Goal: Information Seeking & Learning: Learn about a topic

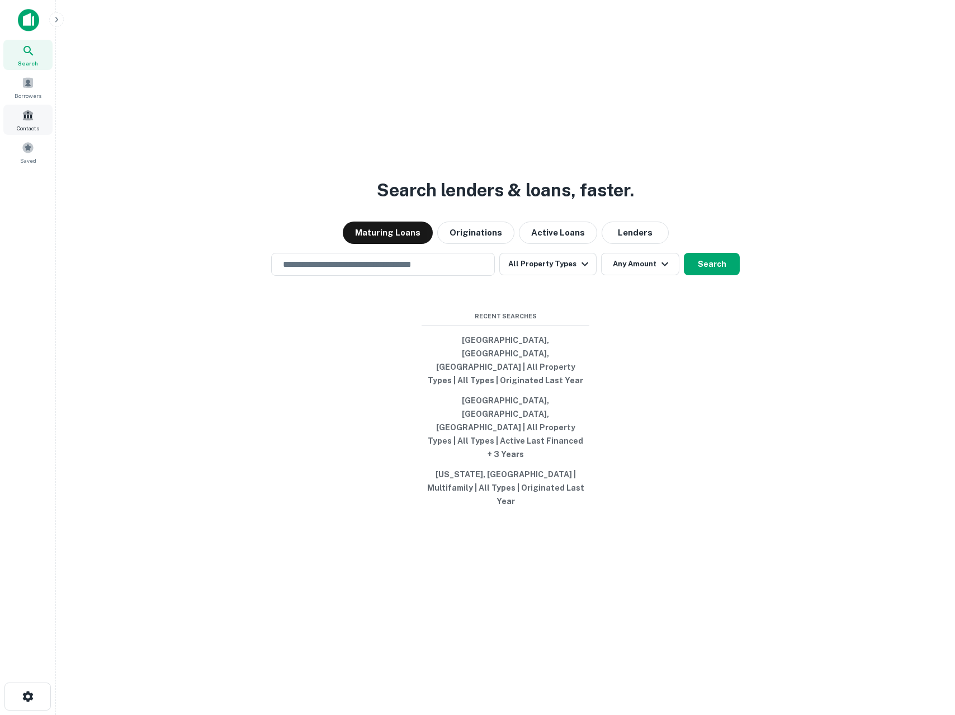
click at [30, 133] on div "Contacts" at bounding box center [27, 120] width 49 height 30
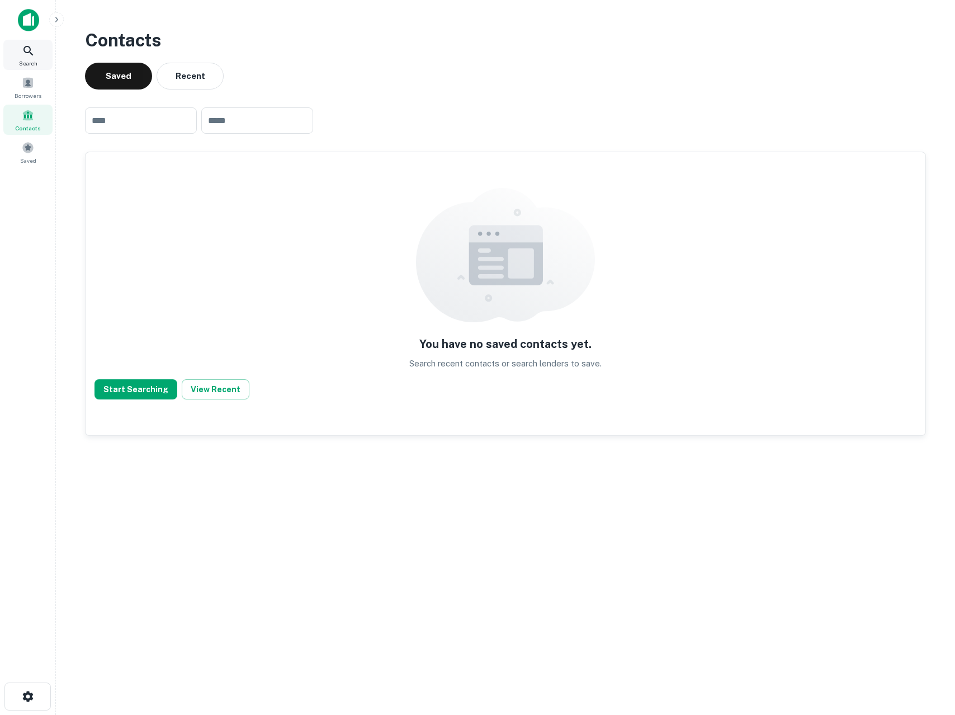
click at [39, 65] on div "Search" at bounding box center [27, 55] width 49 height 30
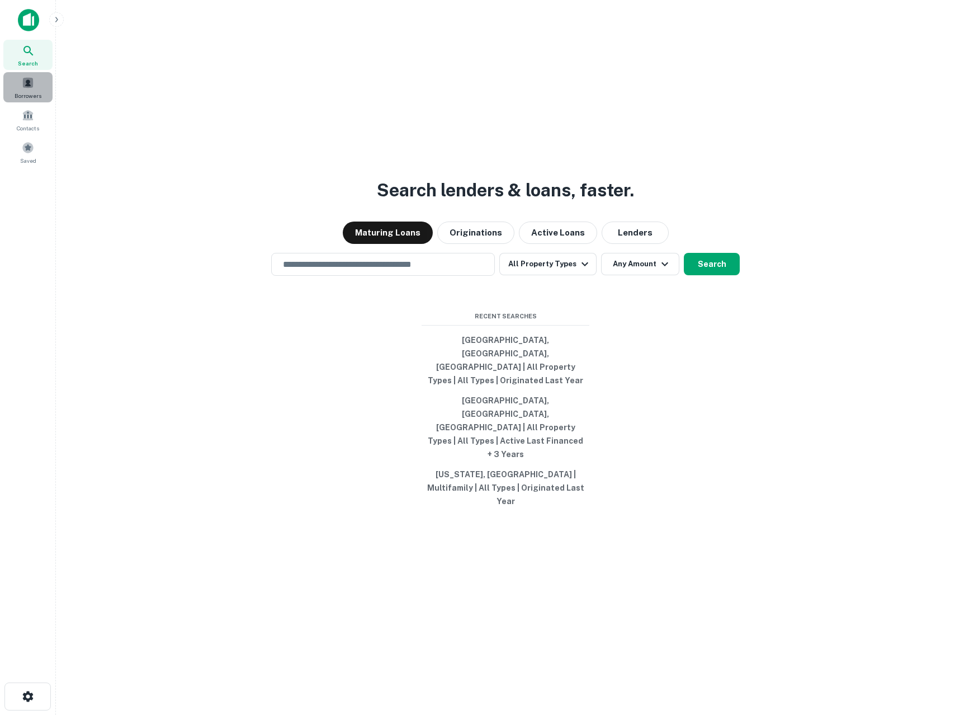
click at [29, 91] on span "Borrowers" at bounding box center [28, 95] width 27 height 9
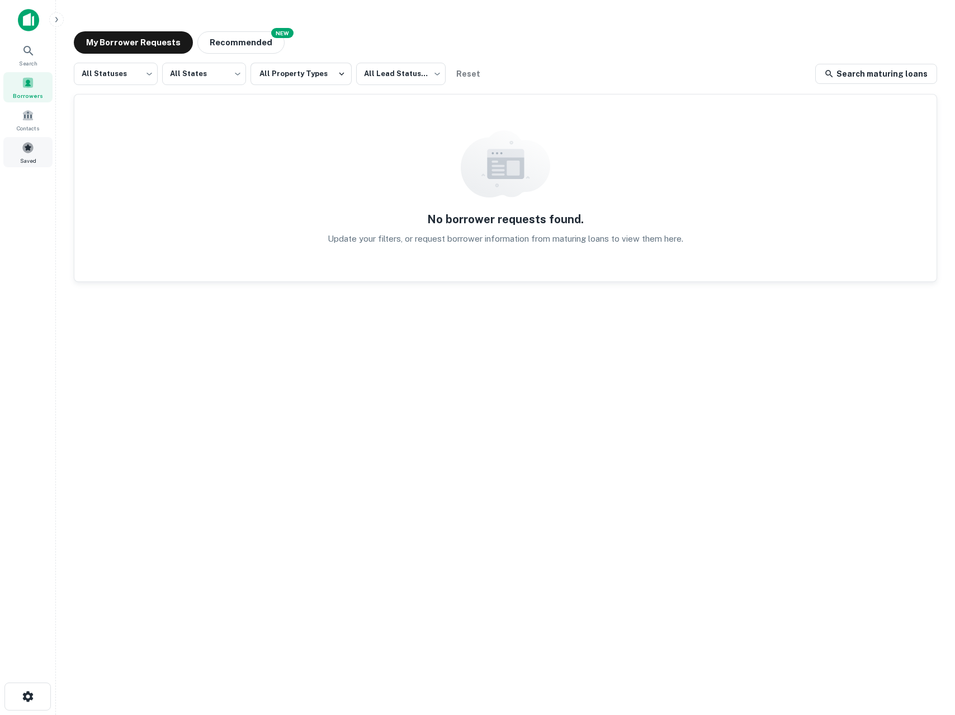
click at [29, 158] on span "Saved" at bounding box center [28, 160] width 16 height 9
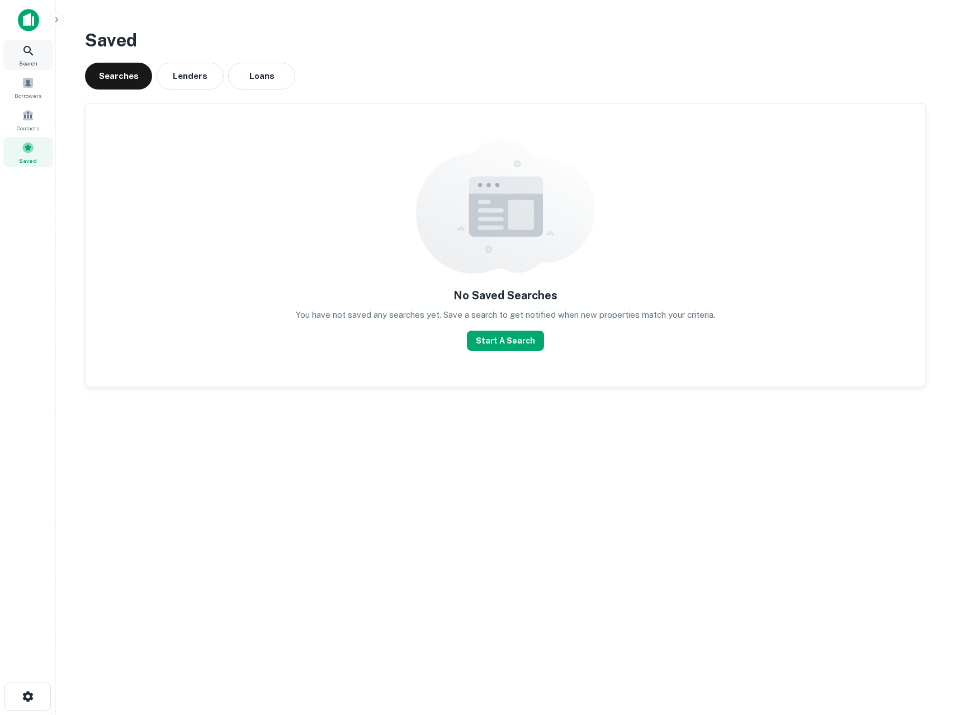
click at [24, 55] on icon at bounding box center [28, 50] width 13 height 13
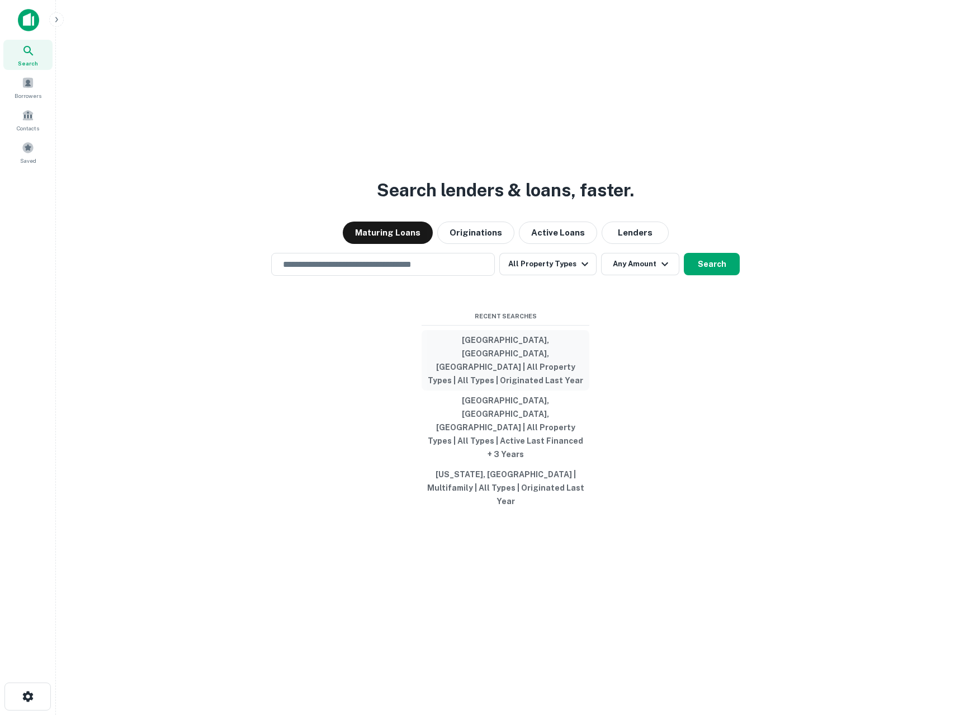
click at [517, 380] on button "[GEOGRAPHIC_DATA], [GEOGRAPHIC_DATA], [GEOGRAPHIC_DATA] | All Property Types | …" at bounding box center [506, 360] width 168 height 60
type input "**********"
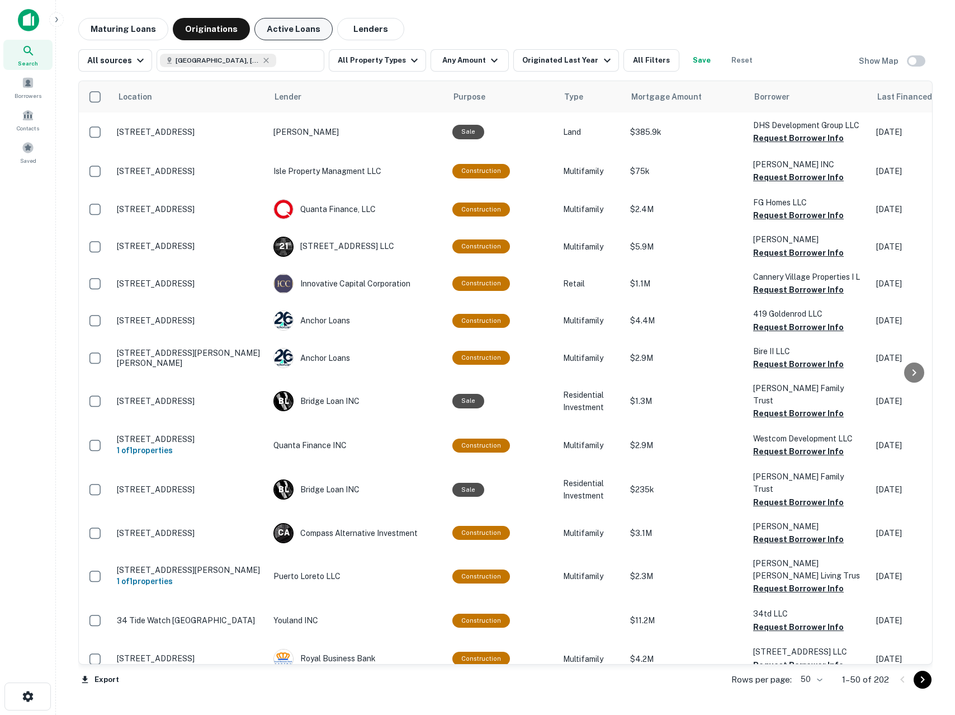
click at [305, 35] on button "Active Loans" at bounding box center [294, 29] width 78 height 22
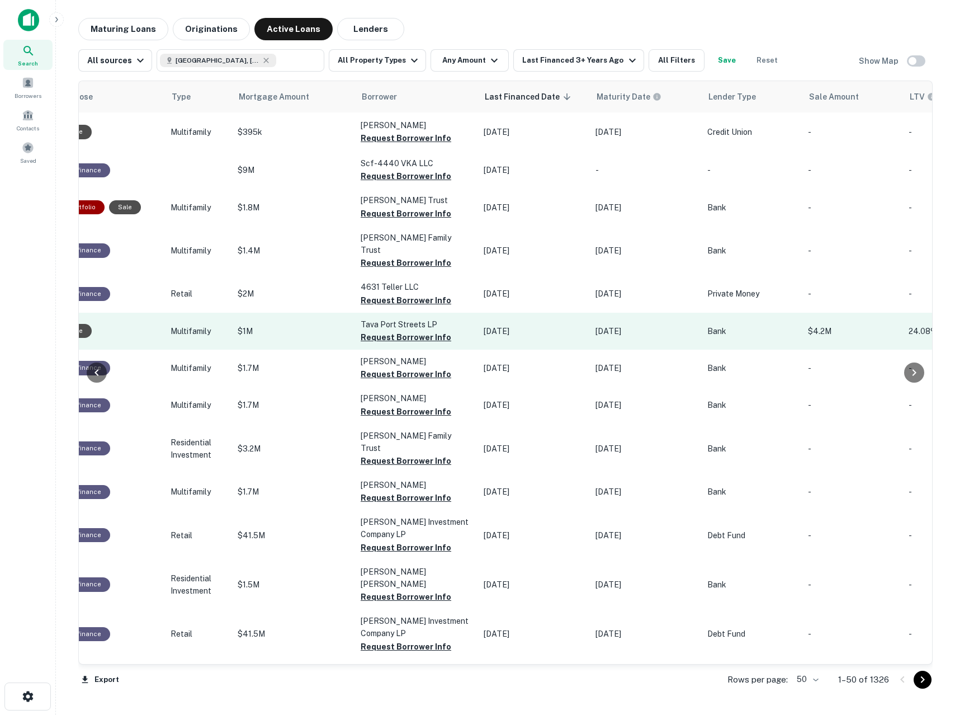
scroll to position [0, 398]
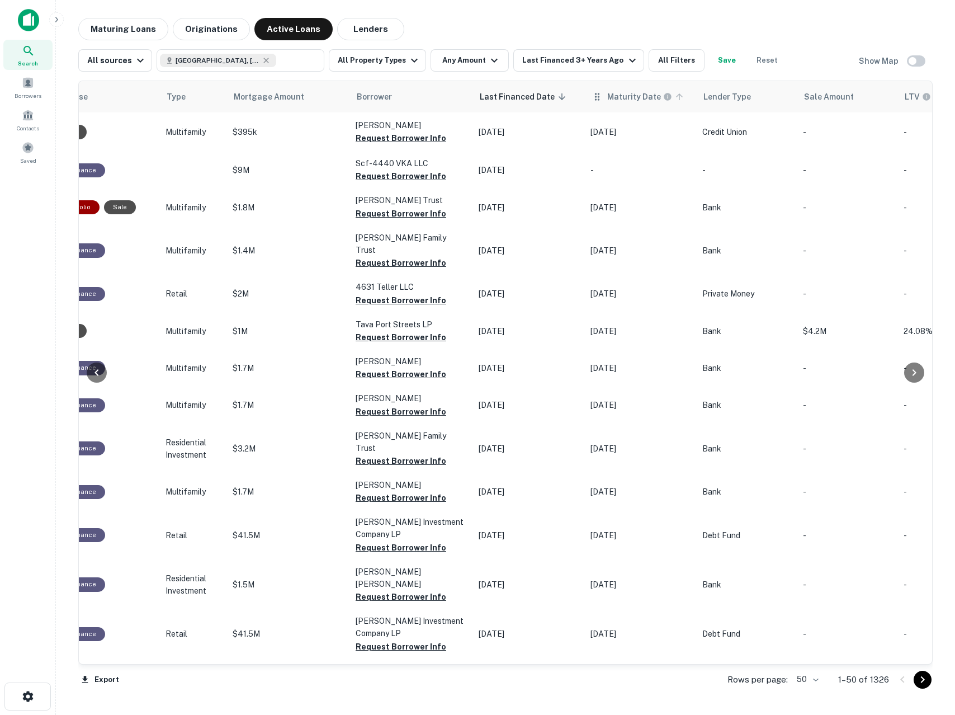
click at [618, 93] on h6 "Maturity Date" at bounding box center [634, 97] width 54 height 12
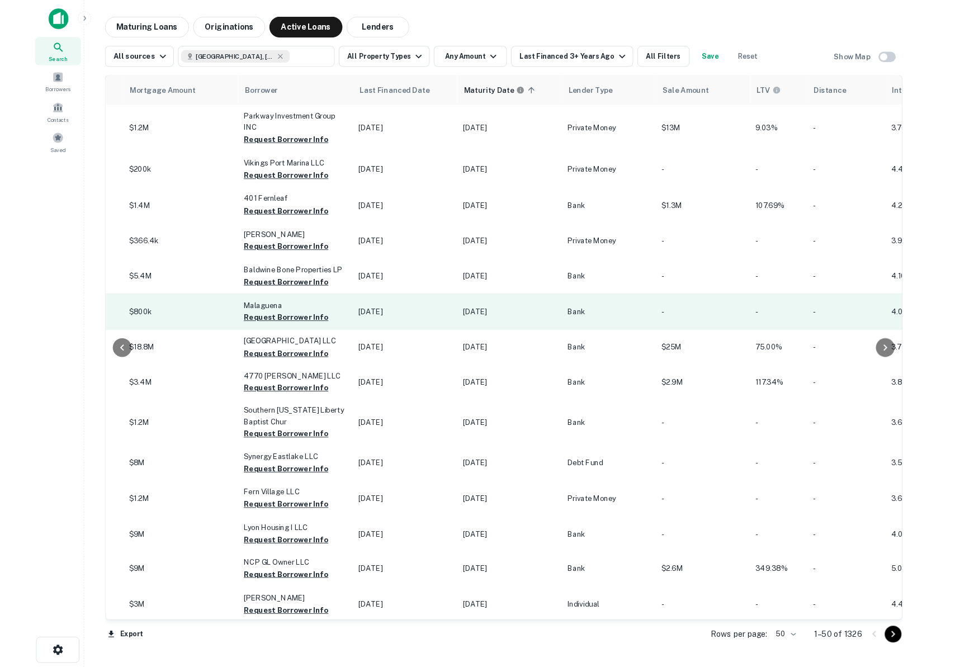
scroll to position [0, 537]
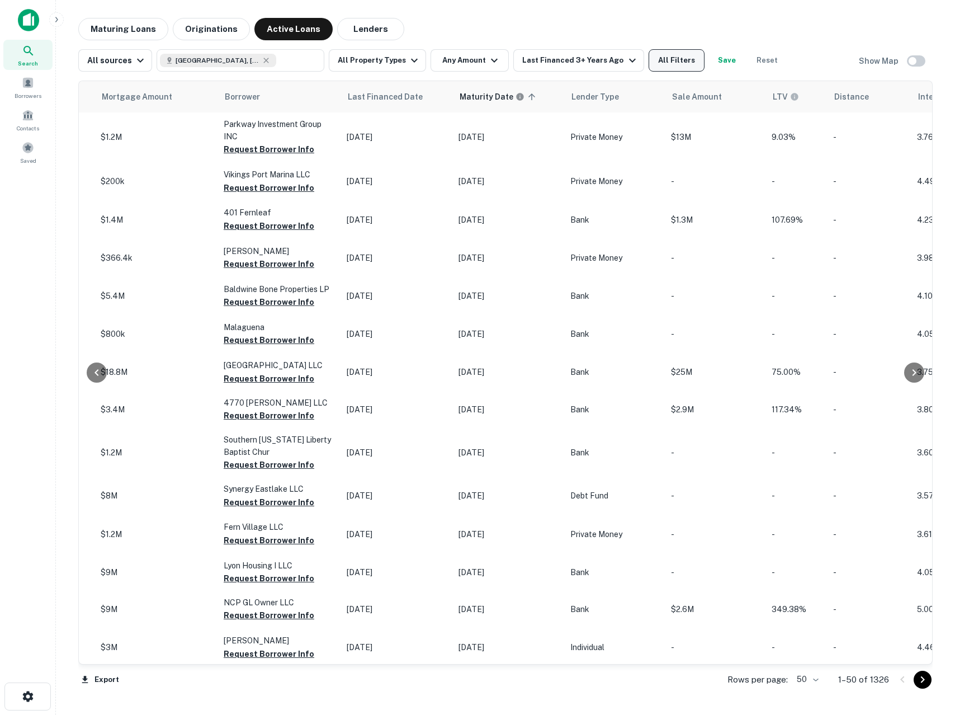
click at [649, 52] on button "All Filters" at bounding box center [677, 60] width 56 height 22
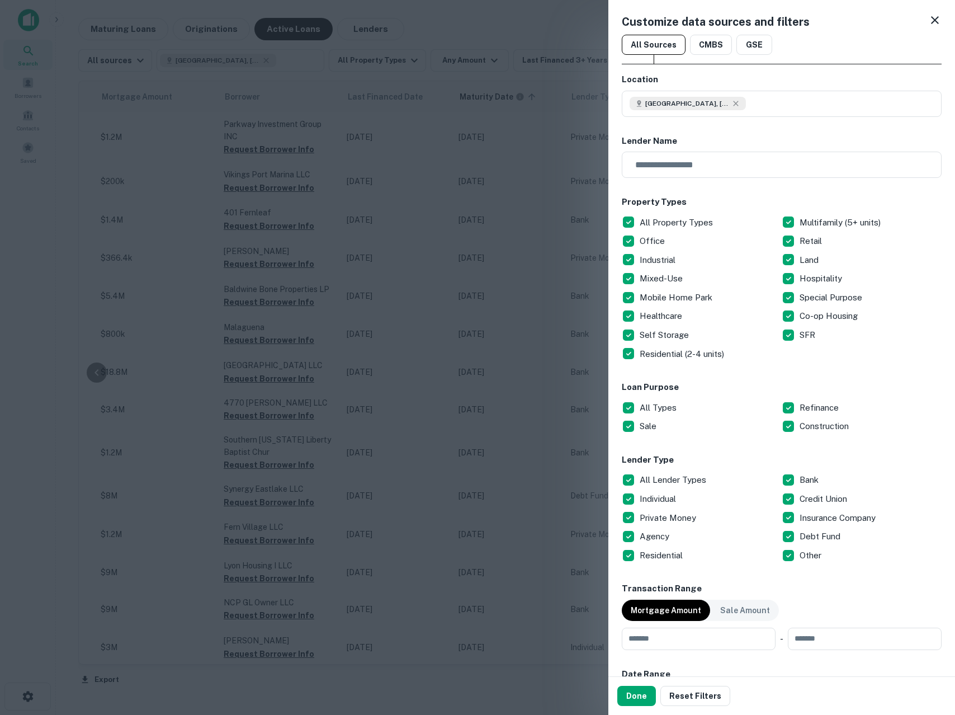
click at [535, 266] on div at bounding box center [477, 357] width 955 height 715
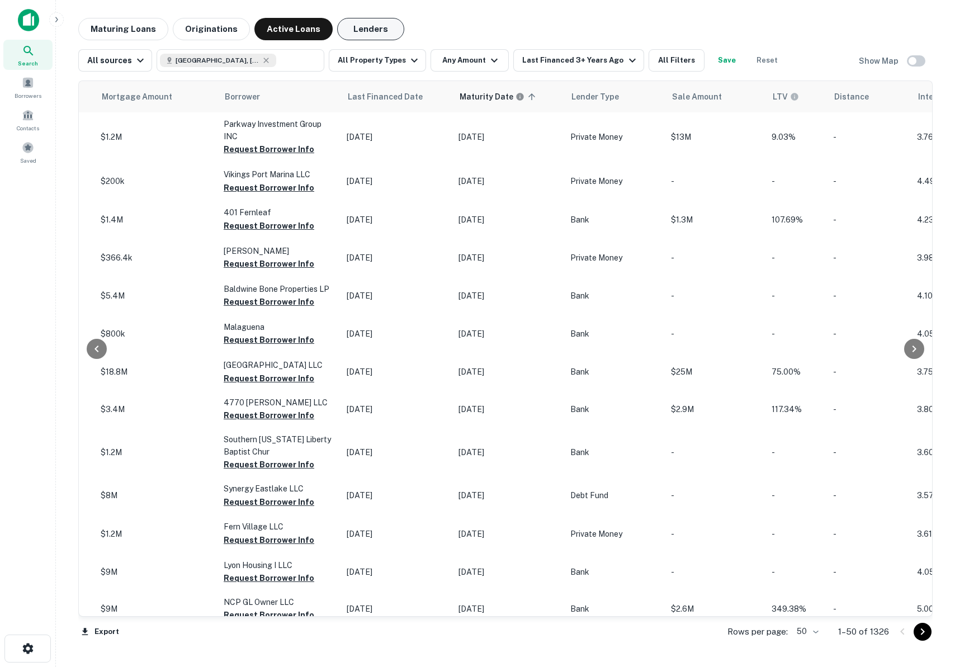
click at [357, 25] on button "Lenders" at bounding box center [370, 29] width 67 height 22
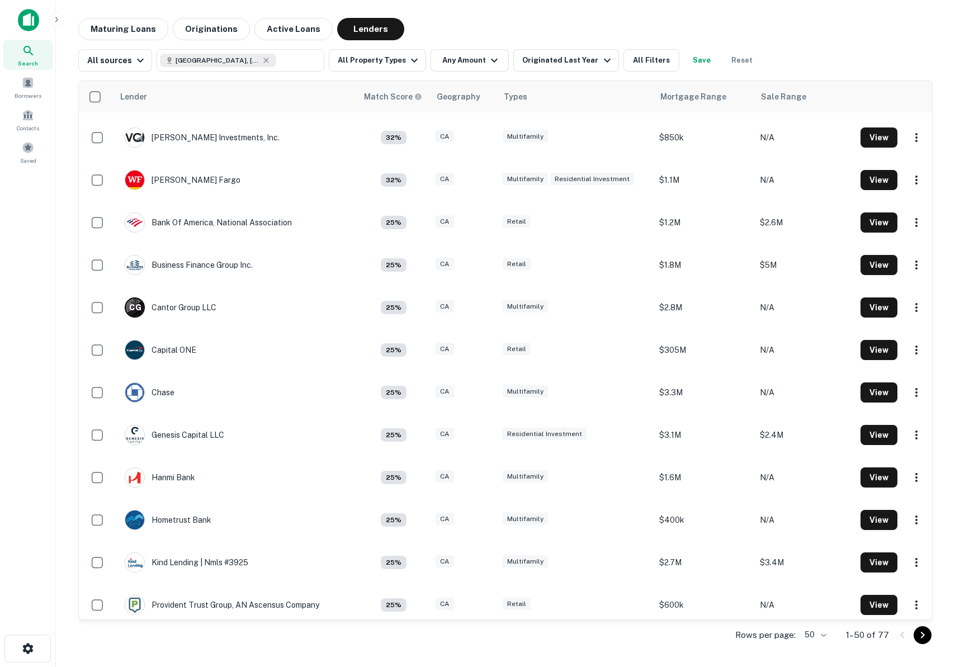
scroll to position [1626, 0]
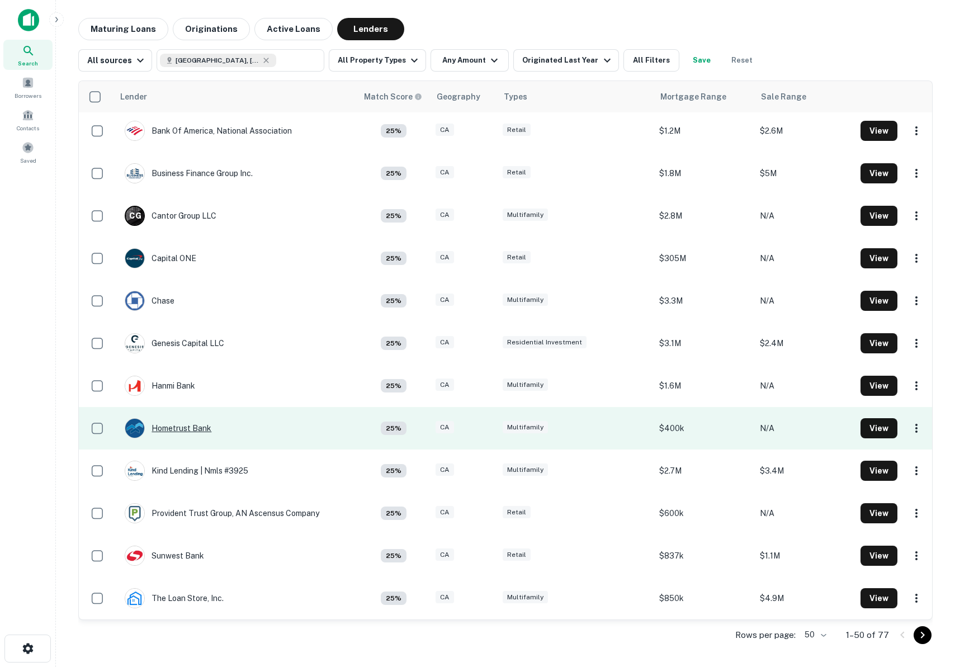
click at [173, 433] on div "Hometrust Bank" at bounding box center [168, 428] width 87 height 20
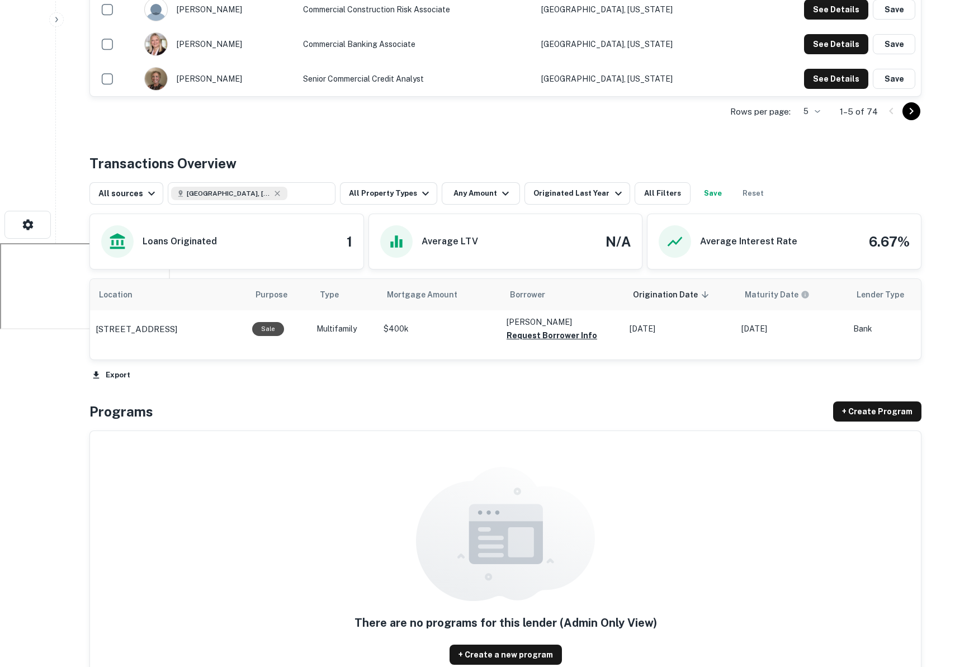
scroll to position [453, 0]
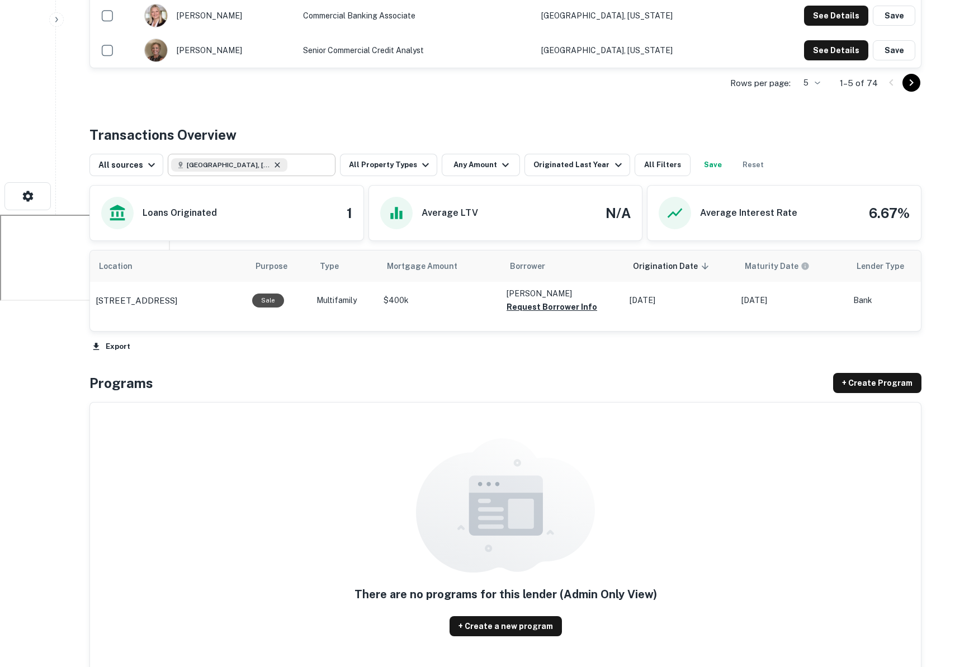
click at [273, 167] on icon at bounding box center [277, 165] width 9 height 9
type input "**********"
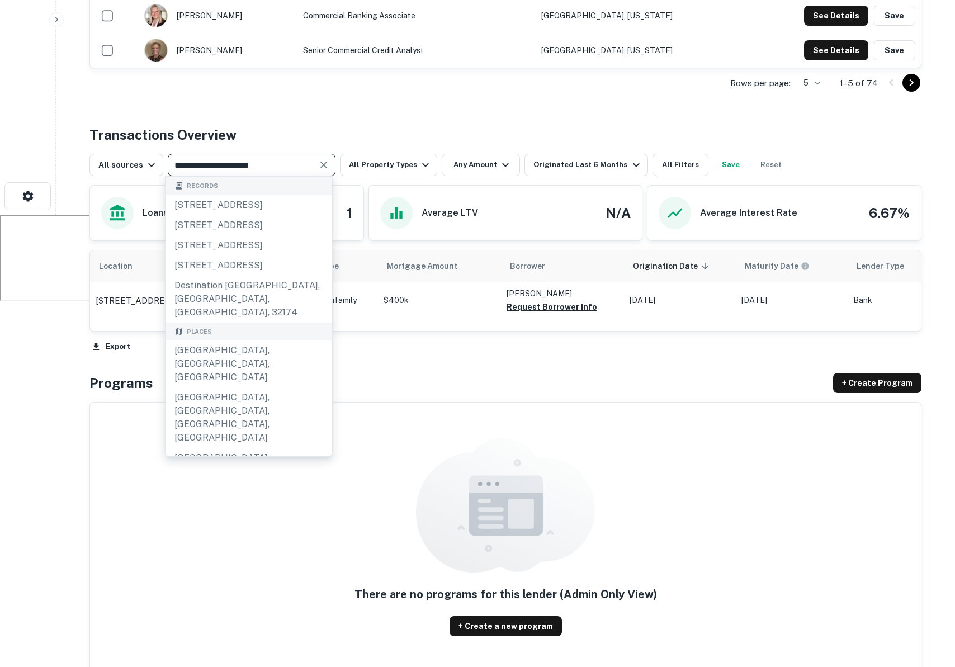
click at [322, 167] on icon "Clear" at bounding box center [323, 164] width 11 height 11
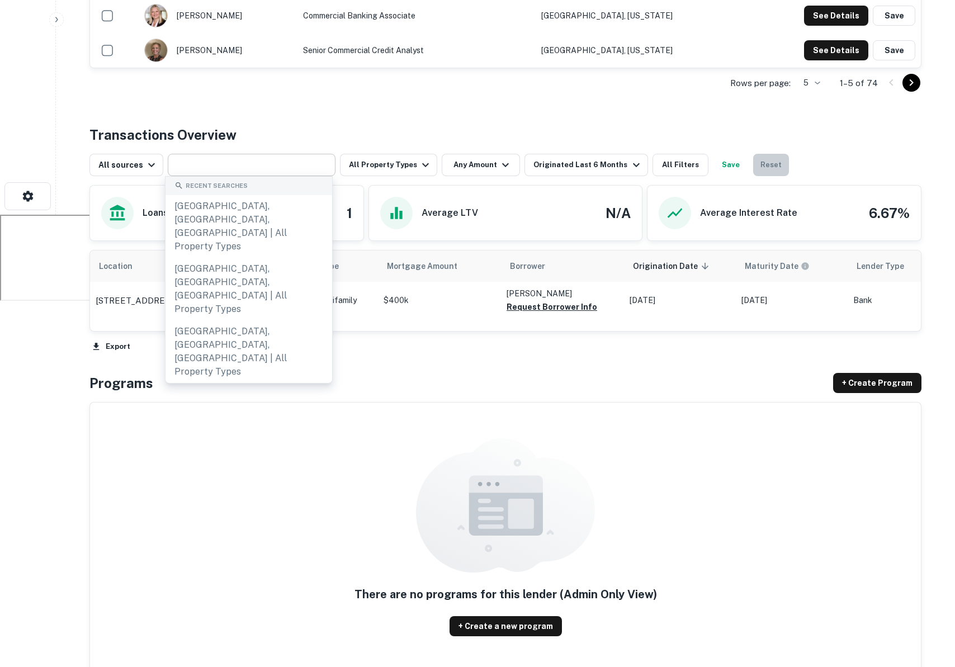
click at [760, 164] on button "Reset" at bounding box center [771, 165] width 36 height 22
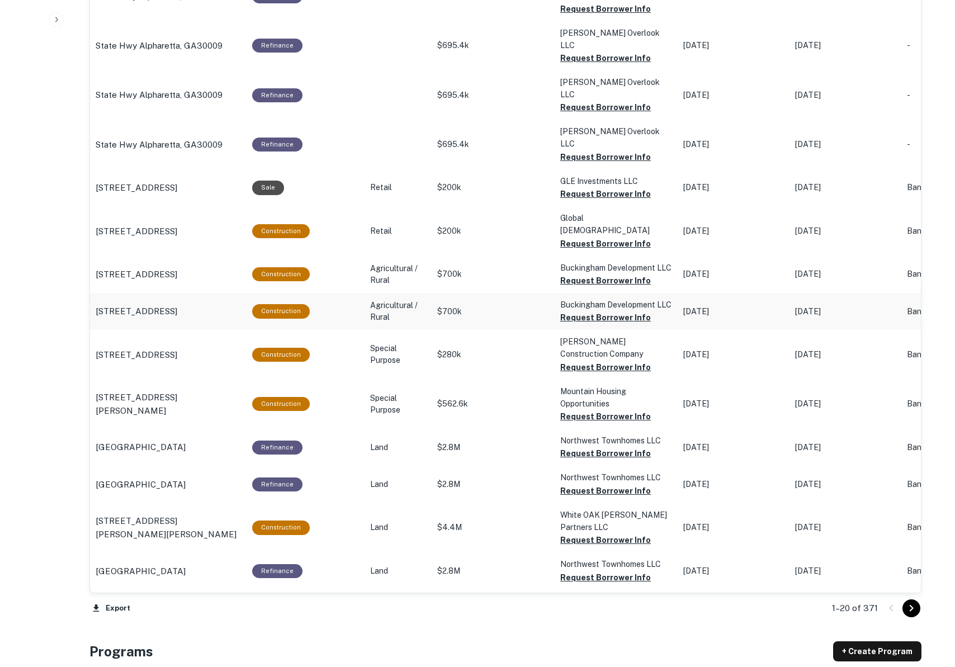
scroll to position [867, 0]
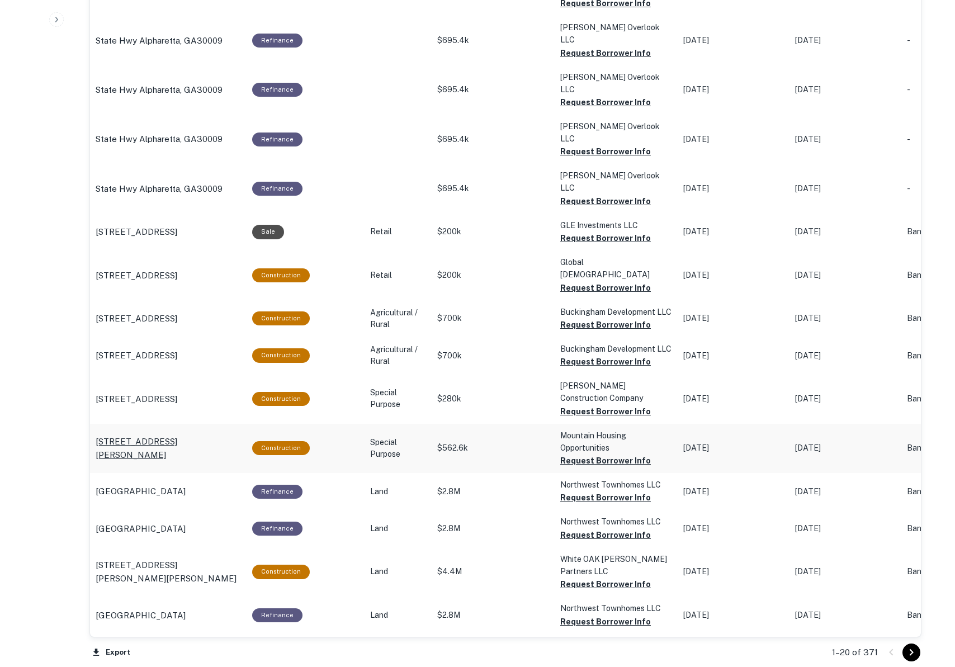
click at [187, 435] on p "22 Winter Hawk Dr Arden, NC28704" at bounding box center [168, 448] width 145 height 26
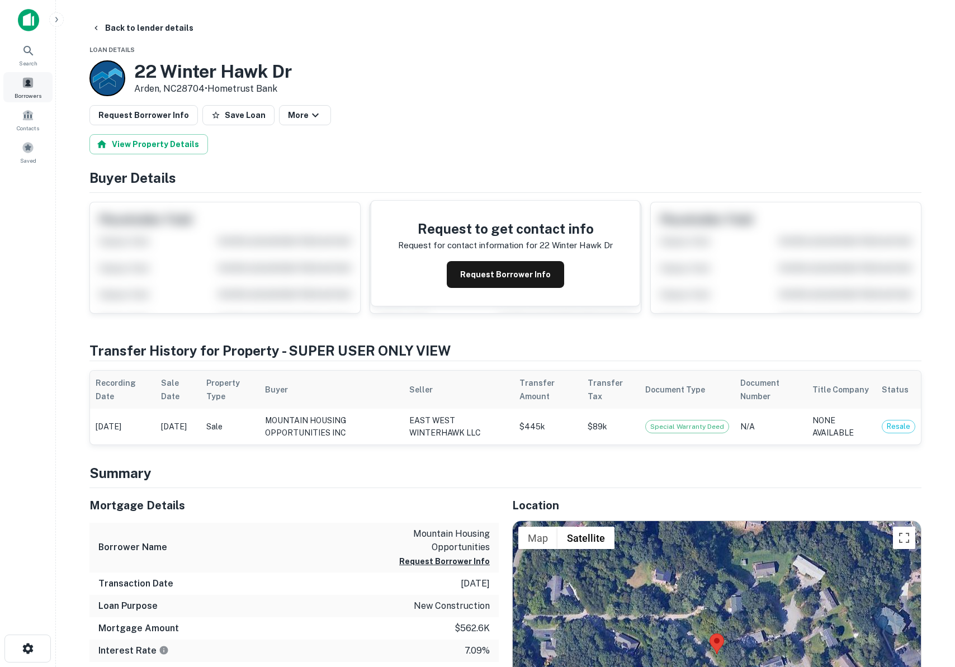
click at [12, 78] on div "Borrowers" at bounding box center [27, 87] width 49 height 30
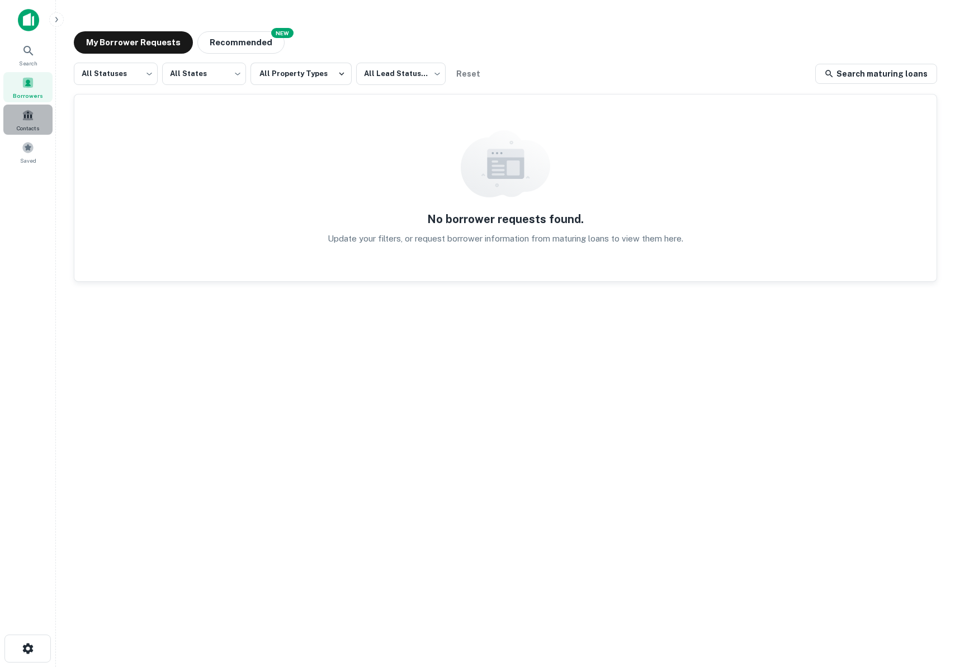
click at [29, 126] on span "Contacts" at bounding box center [28, 128] width 22 height 9
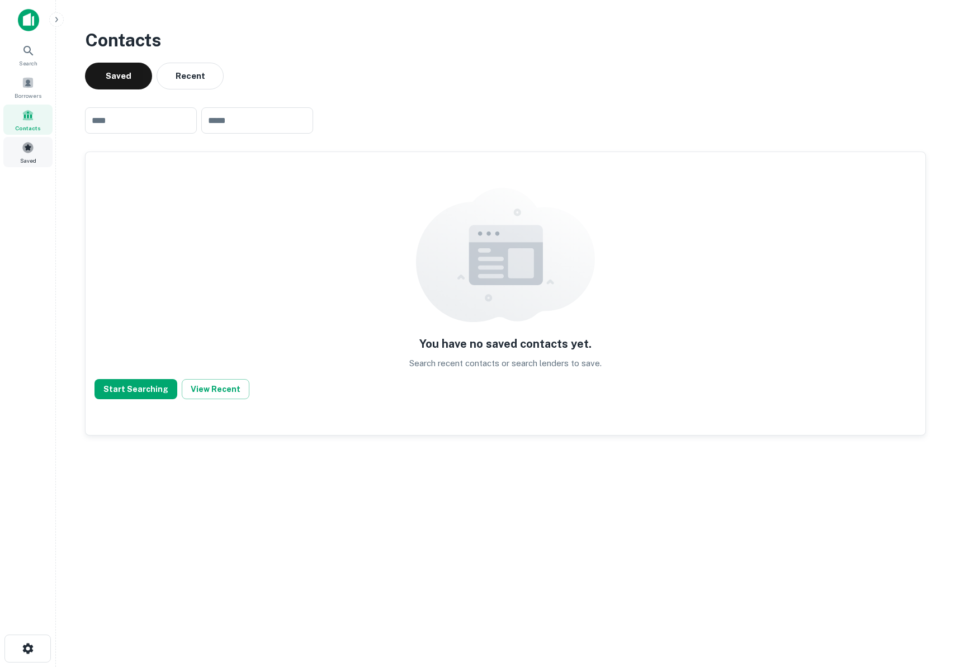
click at [34, 142] on span at bounding box center [28, 148] width 12 height 12
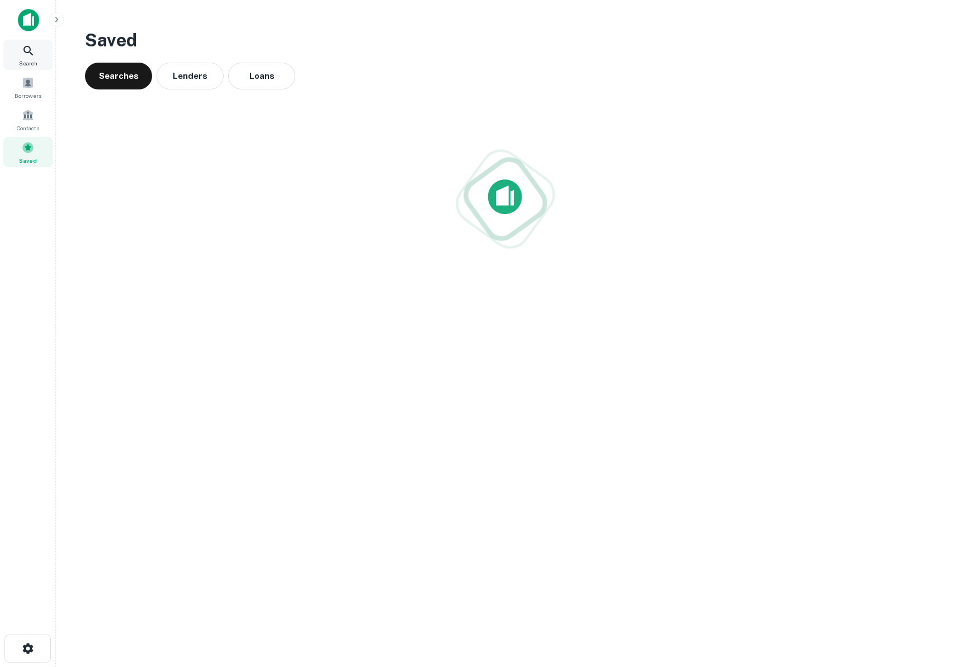
click at [36, 50] on div "Search" at bounding box center [27, 55] width 49 height 30
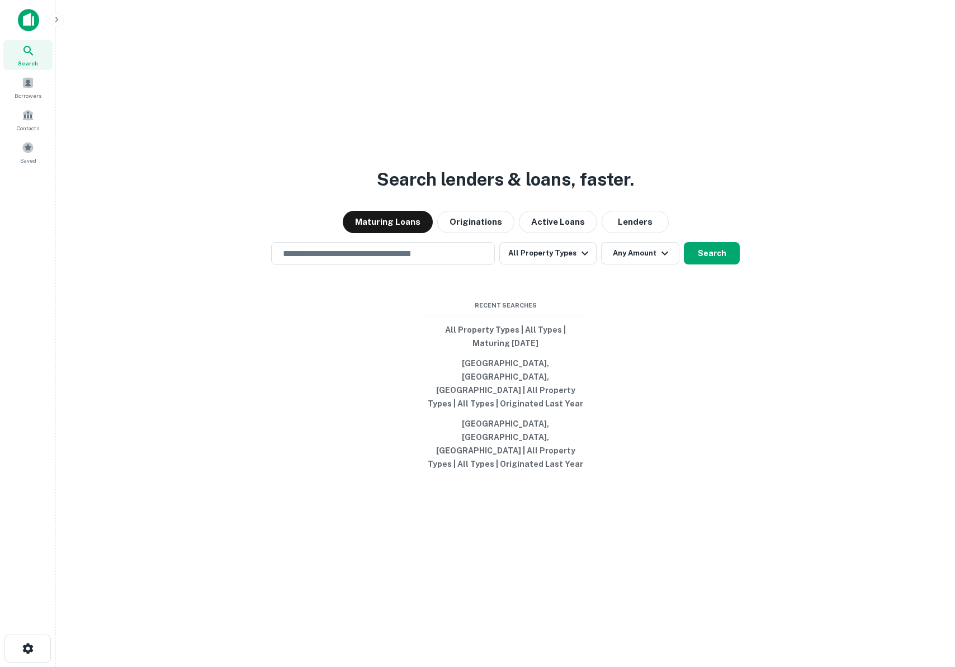
click at [617, 267] on div "Search lenders & loans, faster. Maturing Loans Originations Active Loans Lender…" at bounding box center [506, 360] width 882 height 667
click at [573, 233] on div "Maturing Loans Originations Active Loans Lenders" at bounding box center [506, 222] width 882 height 22
click at [530, 233] on button "Active Loans" at bounding box center [558, 222] width 78 height 22
drag, startPoint x: 407, startPoint y: 338, endPoint x: 725, endPoint y: 493, distance: 354.5
click at [725, 493] on div "Search lenders & loans, faster. Maturing Loans Originations Active Loans Lender…" at bounding box center [506, 360] width 882 height 667
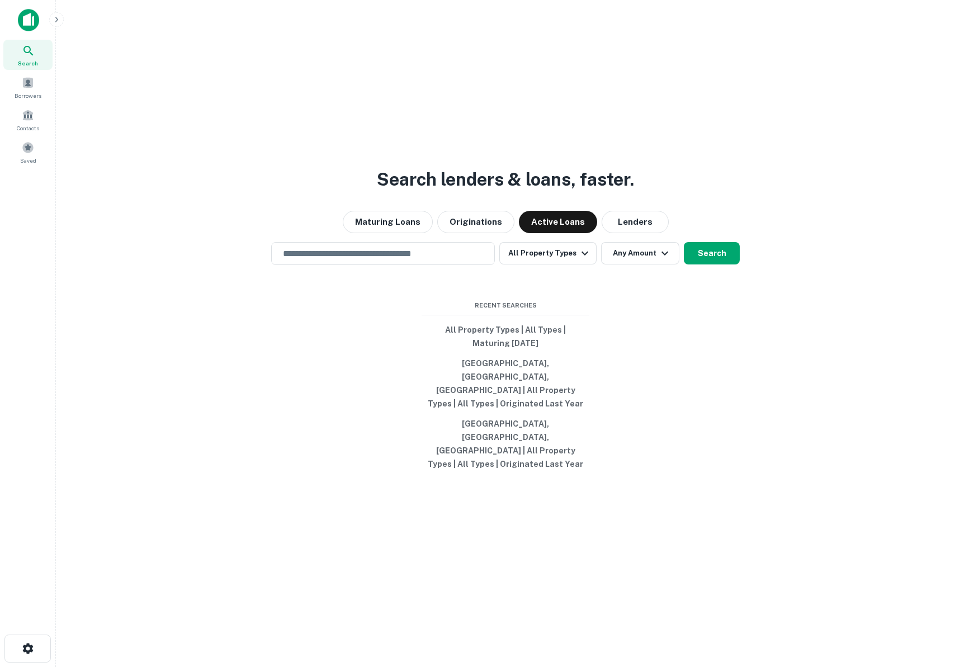
scroll to position [18, 0]
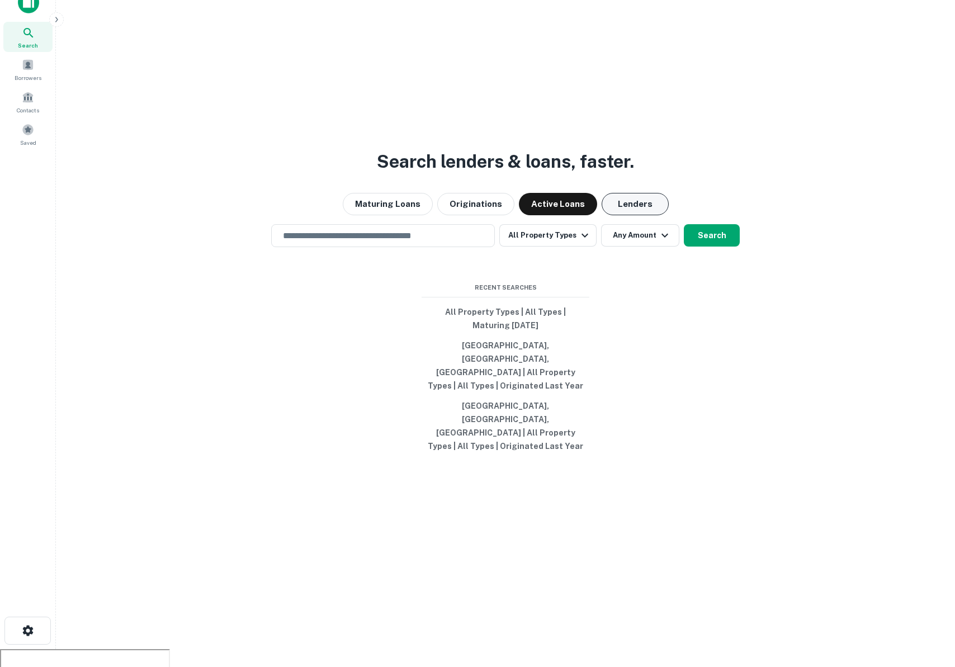
click at [609, 215] on button "Lenders" at bounding box center [635, 204] width 67 height 22
click at [717, 247] on button "Search" at bounding box center [712, 235] width 56 height 22
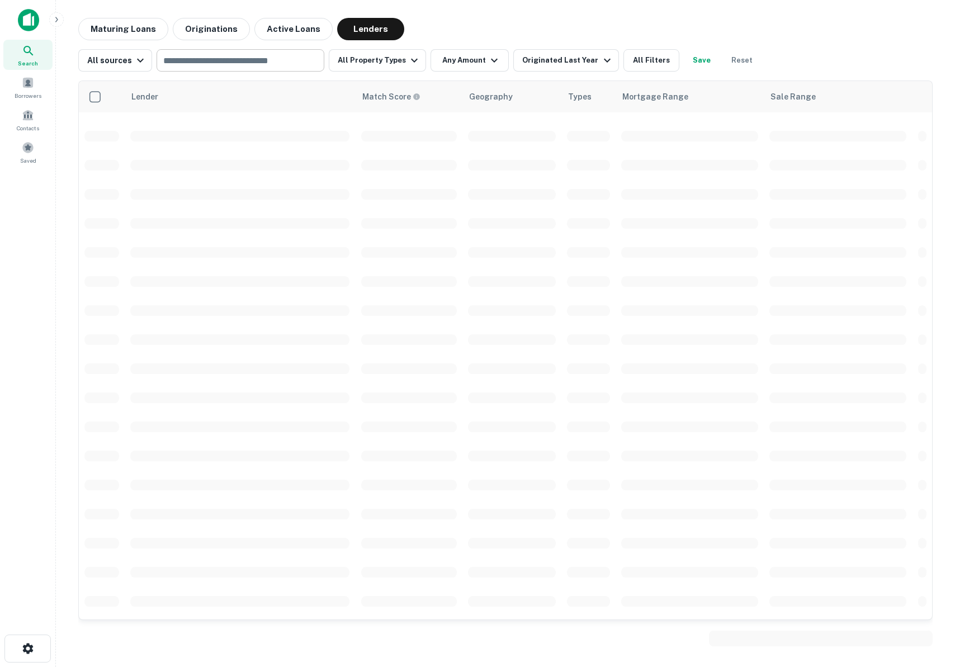
scroll to position [1626, 0]
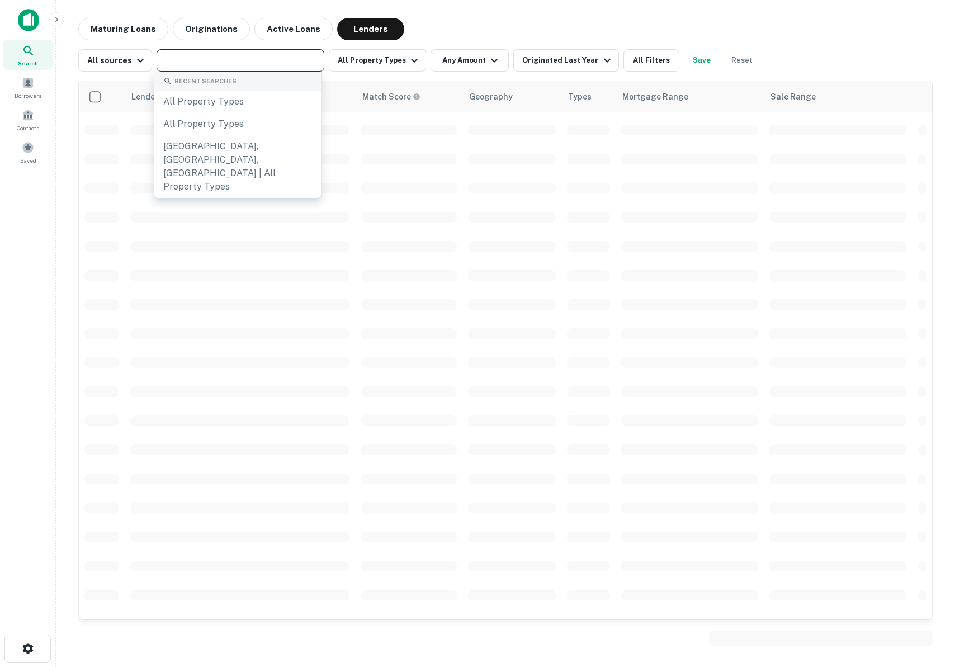
click at [279, 65] on input "text" at bounding box center [239, 61] width 159 height 16
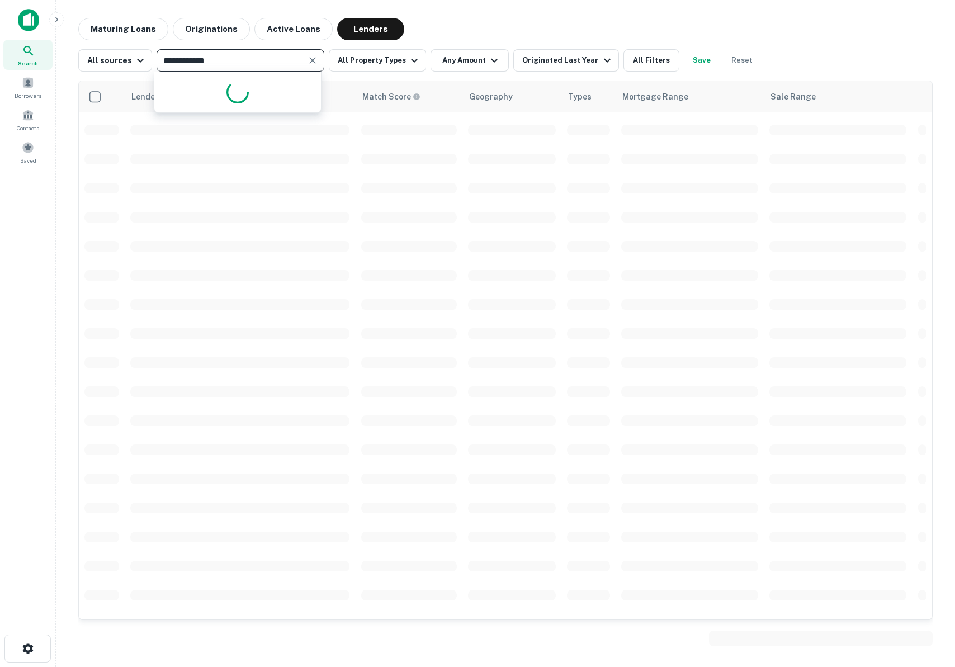
type input "**********"
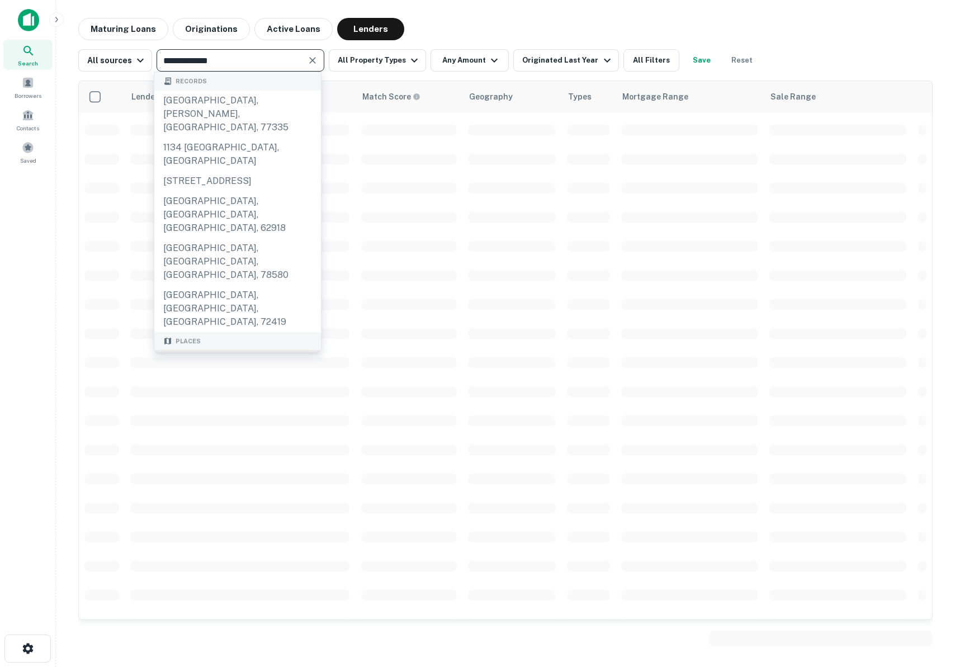
click at [268, 350] on div "San Francisco, CA, USA" at bounding box center [237, 373] width 167 height 47
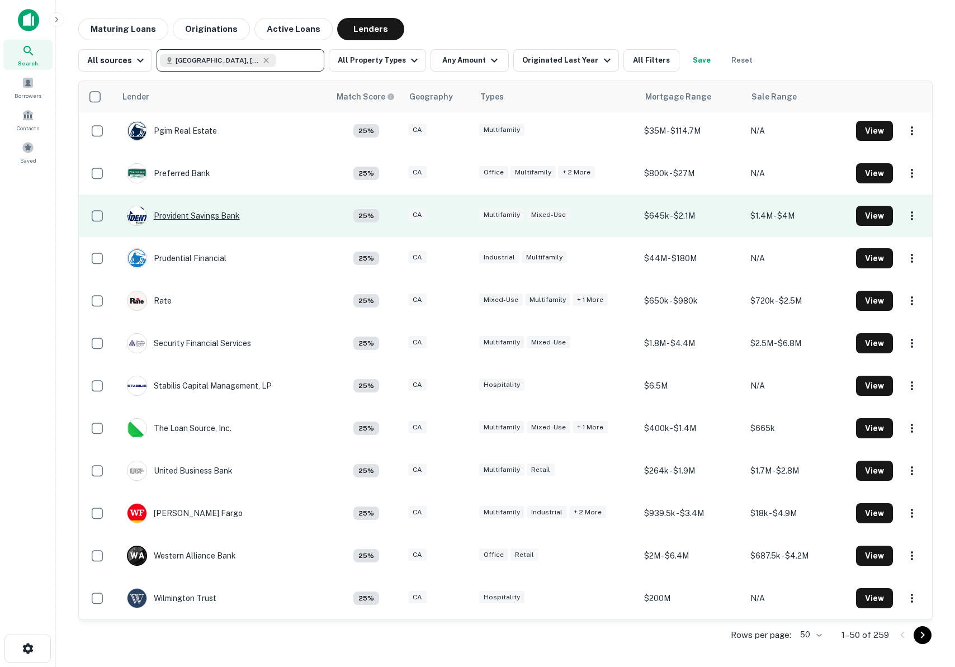
click at [199, 207] on div "Provident Savings Bank" at bounding box center [183, 216] width 113 height 20
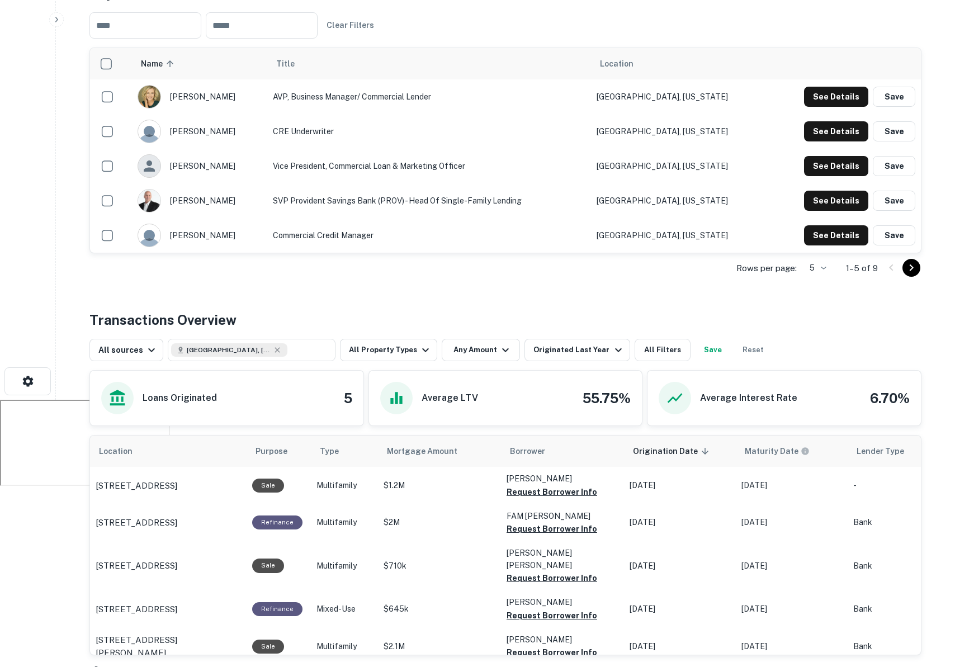
scroll to position [201, 0]
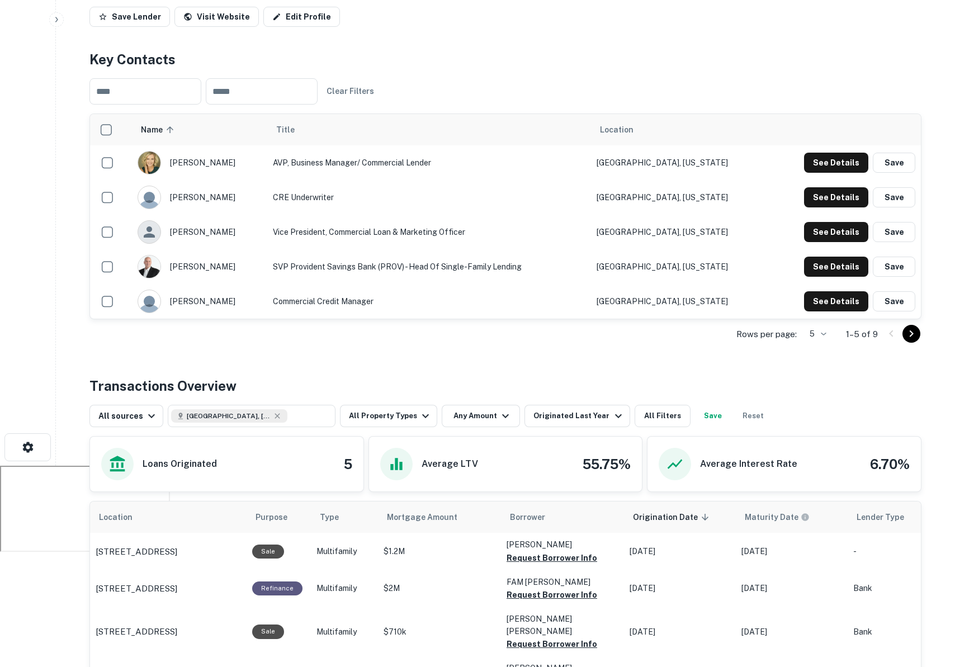
click at [916, 341] on button "Go to next page" at bounding box center [912, 334] width 18 height 18
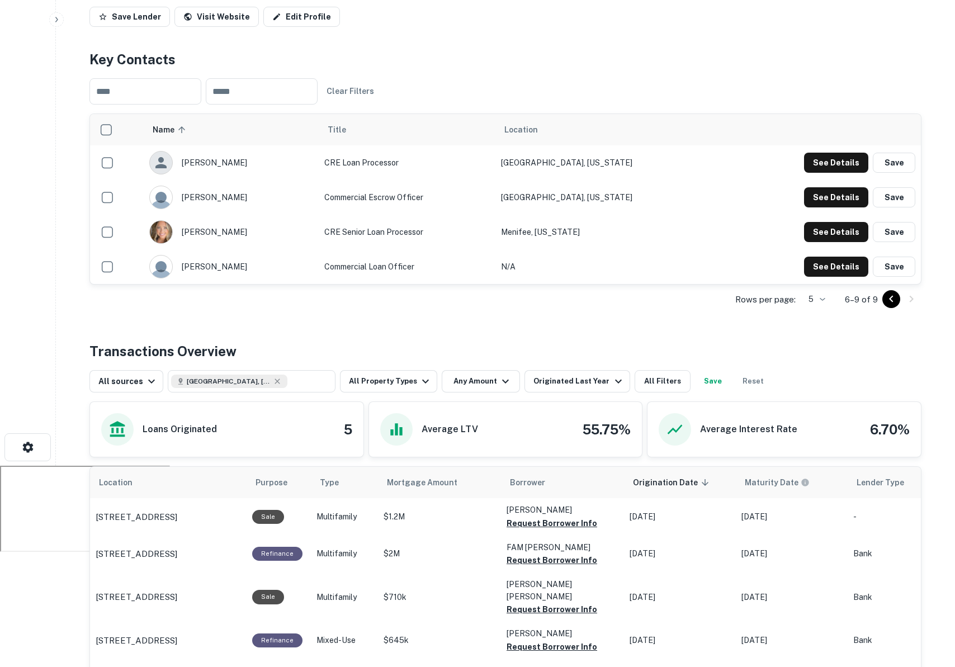
click at [894, 297] on icon "Go to previous page" at bounding box center [891, 299] width 13 height 13
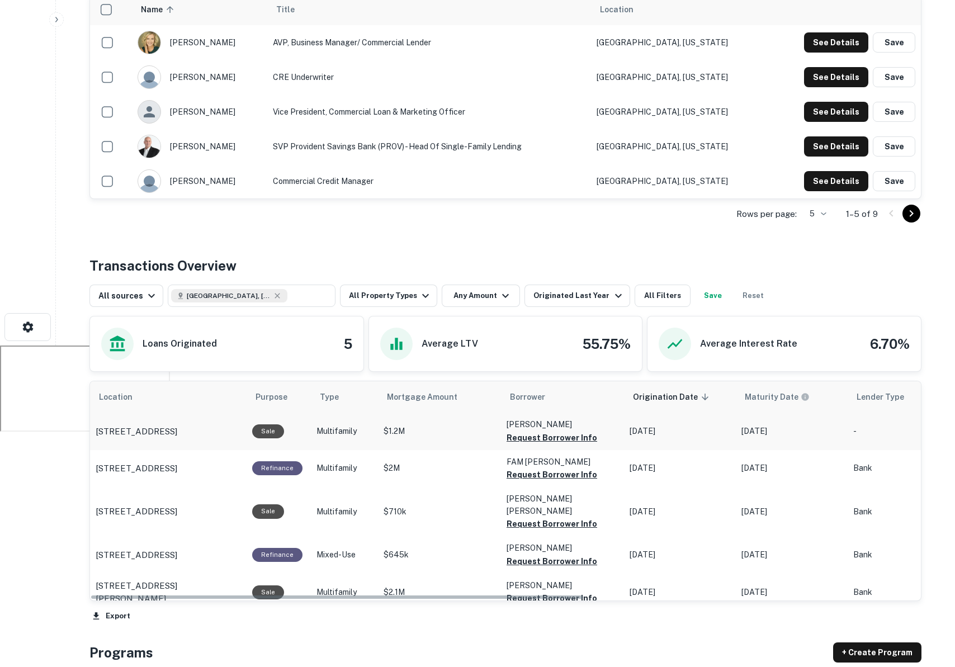
scroll to position [330, 0]
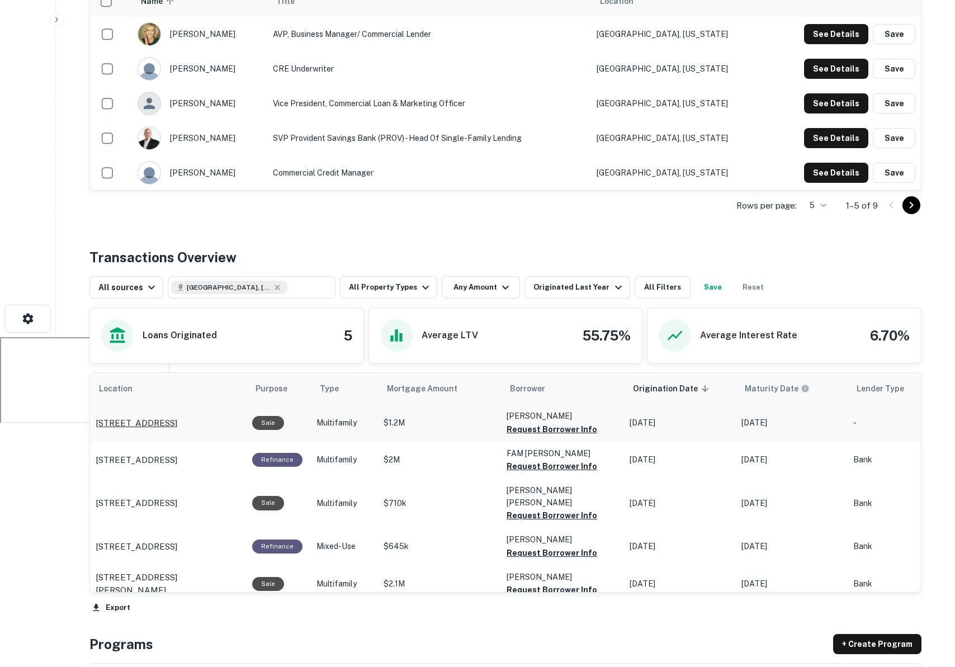
click at [163, 417] on p "1410 30th Ave San Francisco, CA94122" at bounding box center [137, 423] width 82 height 13
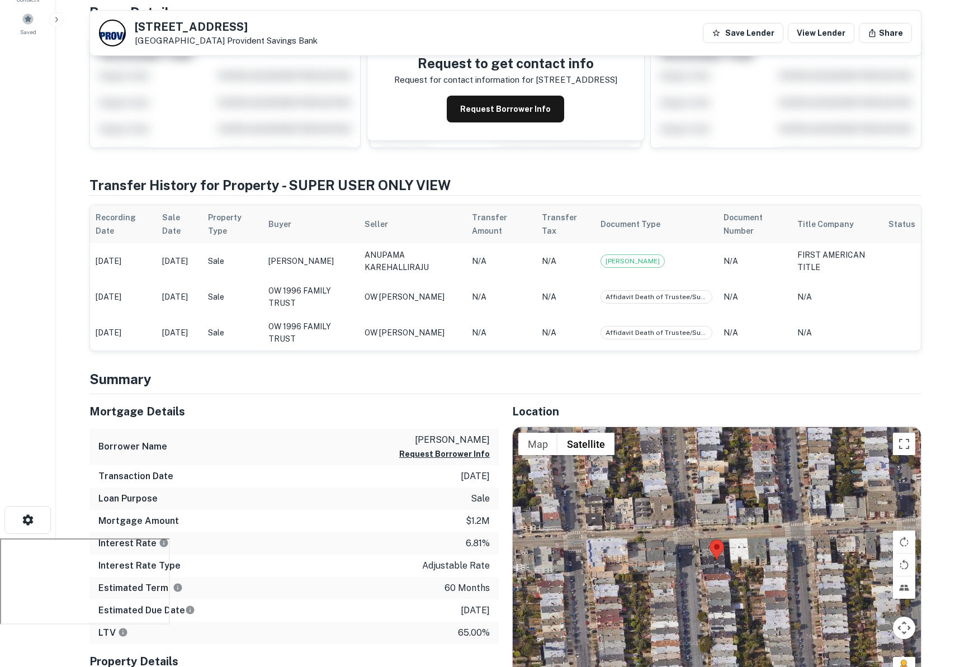
scroll to position [150, 0]
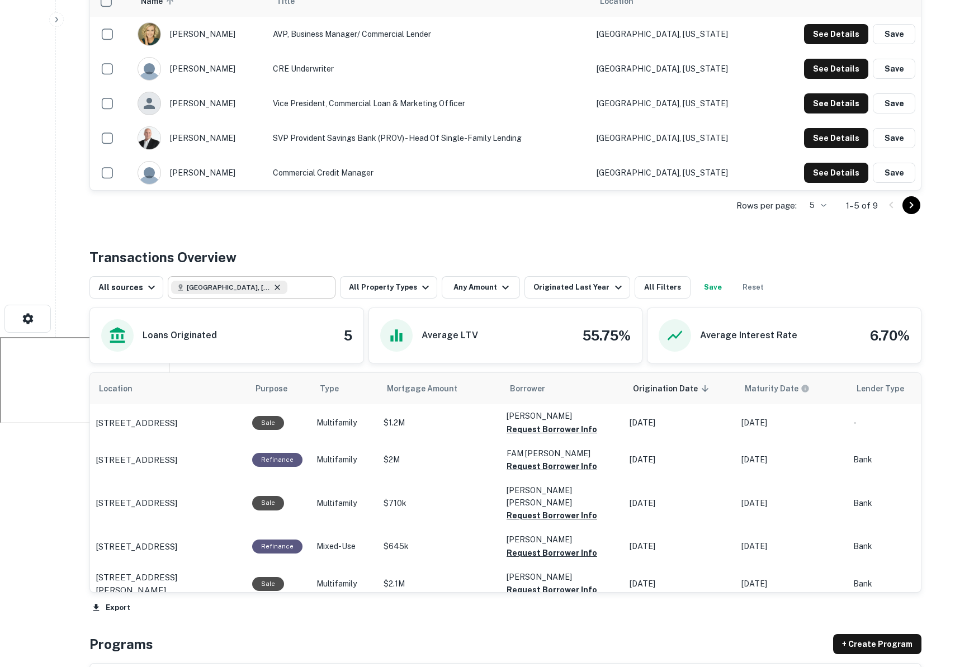
click at [273, 288] on icon at bounding box center [277, 287] width 9 height 9
type input "**********"
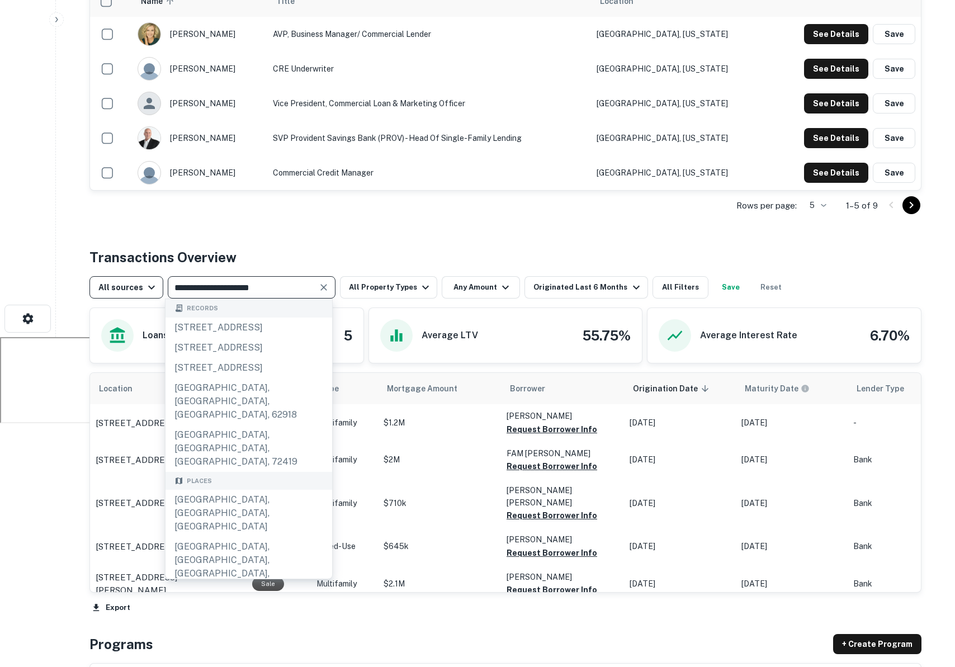
drag, startPoint x: 293, startPoint y: 291, endPoint x: 151, endPoint y: 291, distance: 142.1
click at [151, 291] on div "**********" at bounding box center [439, 287] width 700 height 22
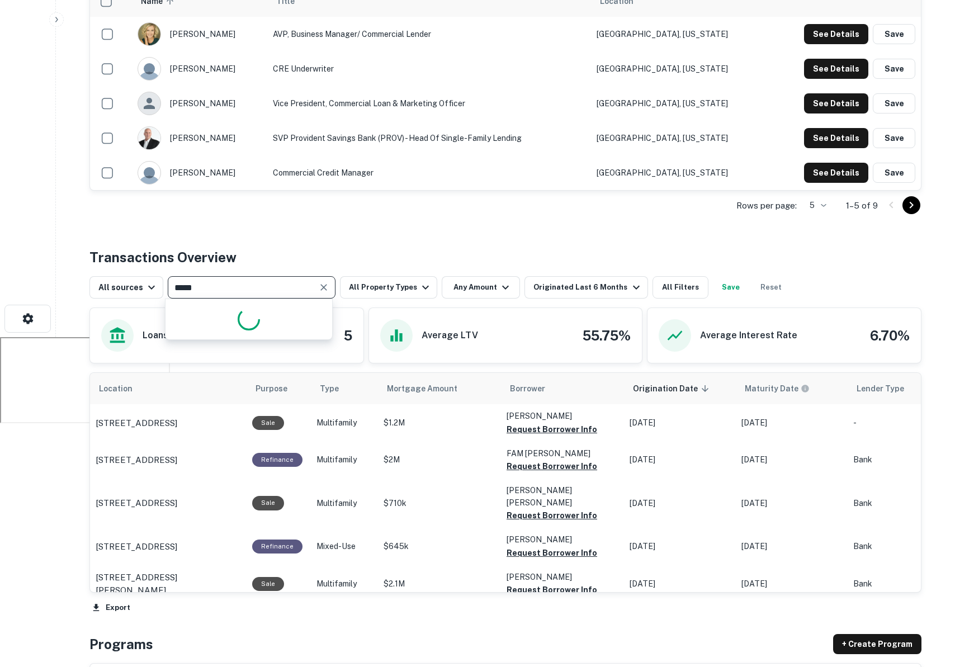
type input "******"
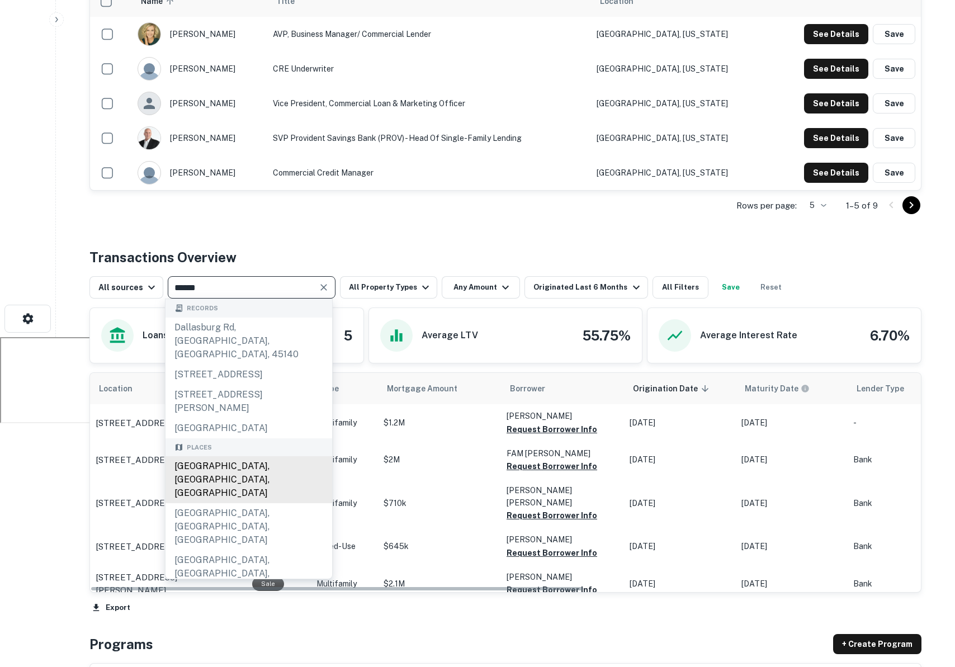
click at [224, 465] on div "Dallas, TX, USA" at bounding box center [249, 479] width 167 height 47
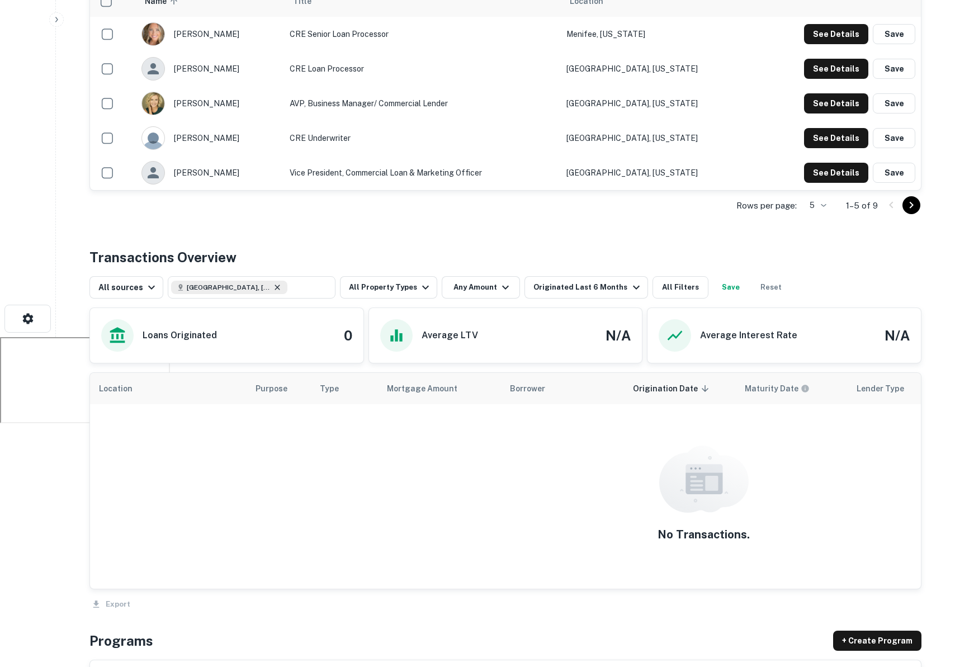
click at [236, 197] on div "Rows per page: 5 * 1–5 of 9" at bounding box center [505, 206] width 832 height 30
click at [273, 290] on icon at bounding box center [277, 287] width 9 height 9
type input "**********"
click at [241, 290] on input "**********" at bounding box center [242, 288] width 143 height 16
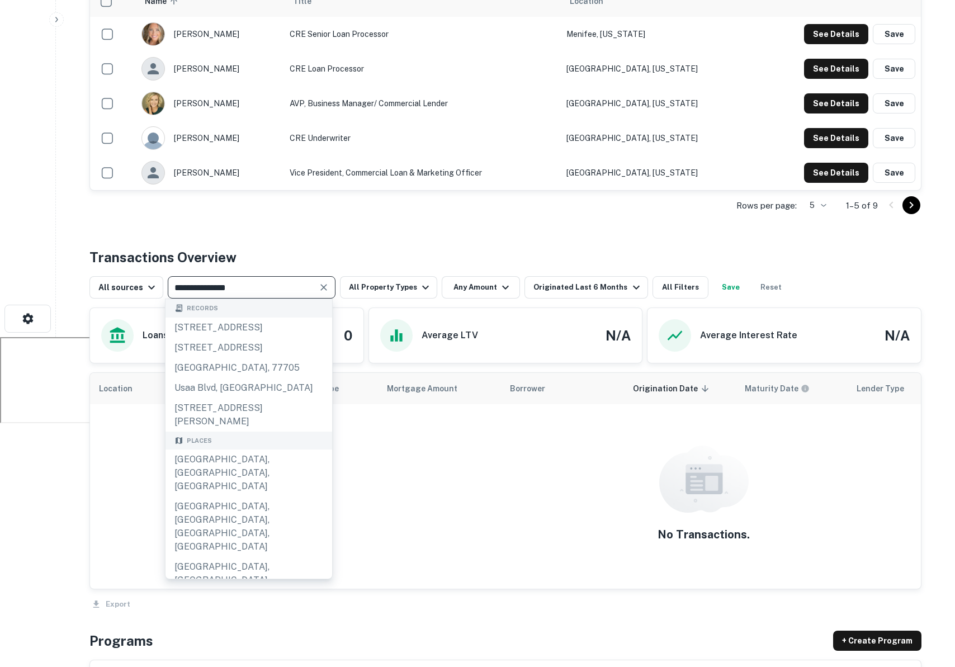
click at [241, 290] on input "**********" at bounding box center [242, 288] width 143 height 16
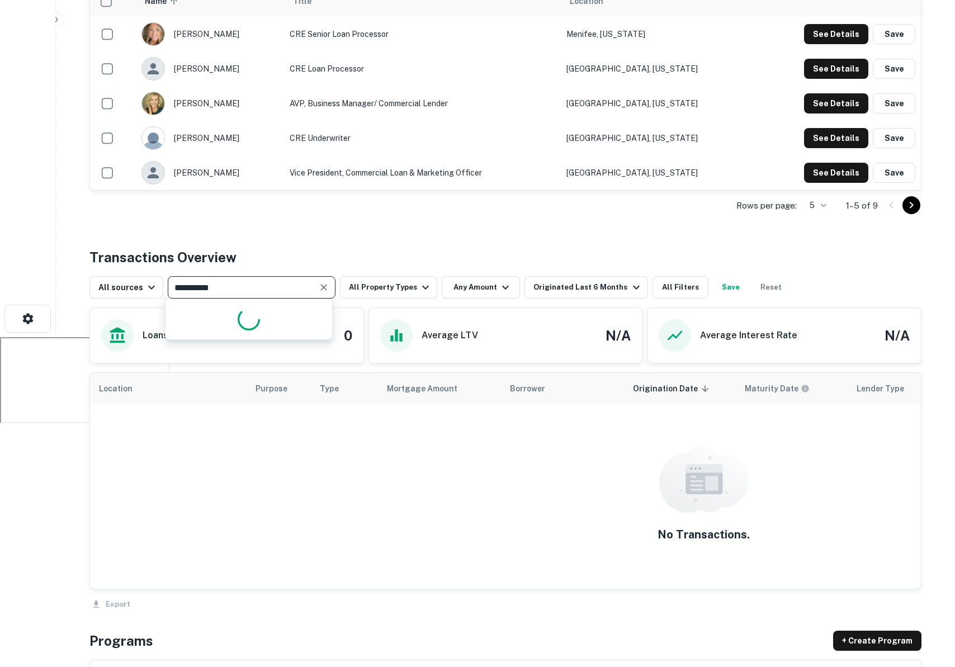
type input "**********"
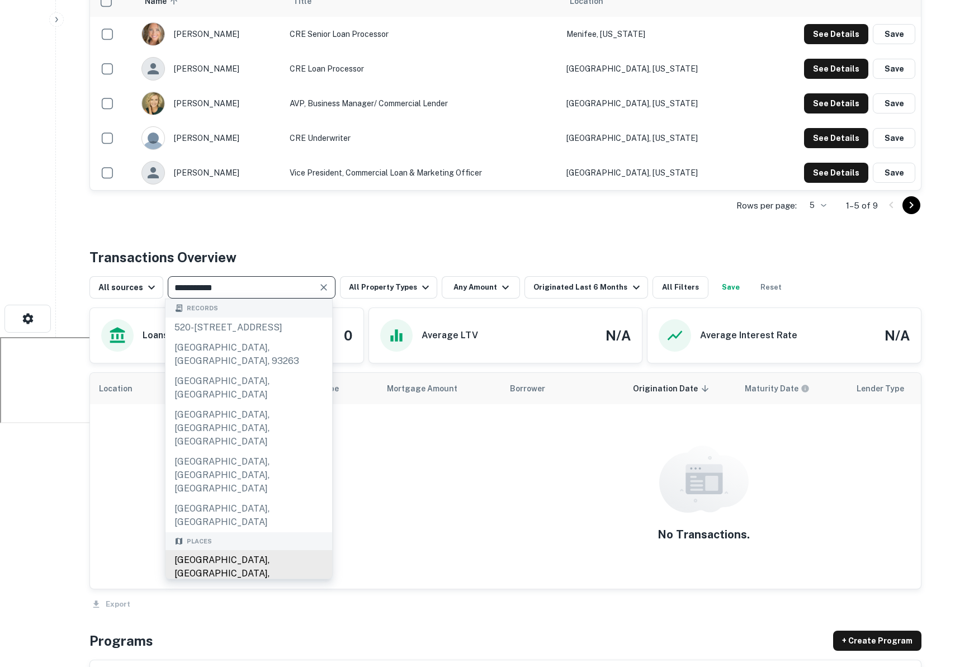
click at [215, 550] on div "Los Angeles, CA, USA" at bounding box center [249, 573] width 167 height 47
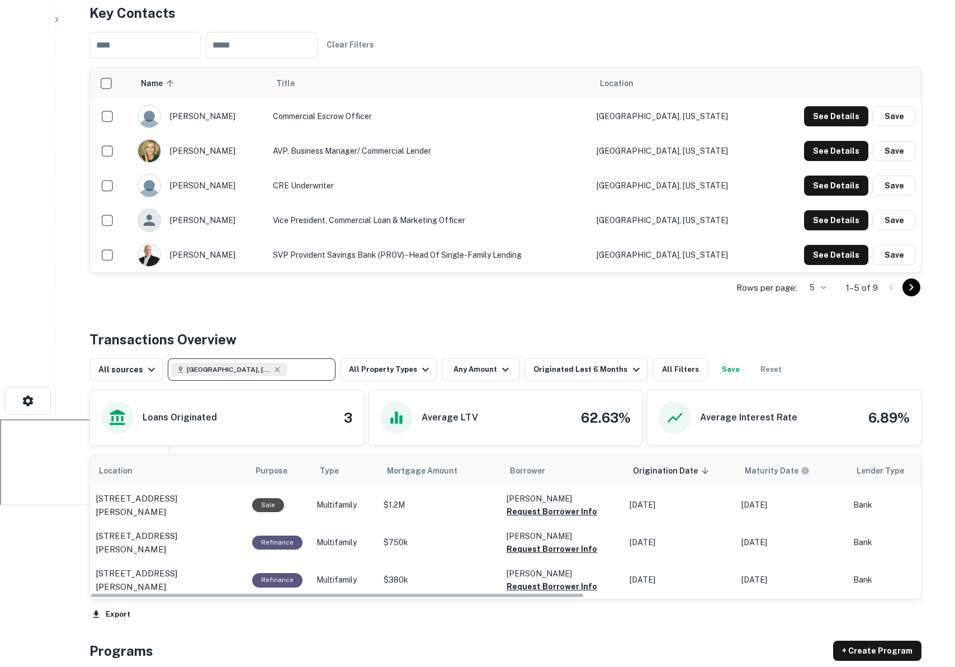
scroll to position [161, 0]
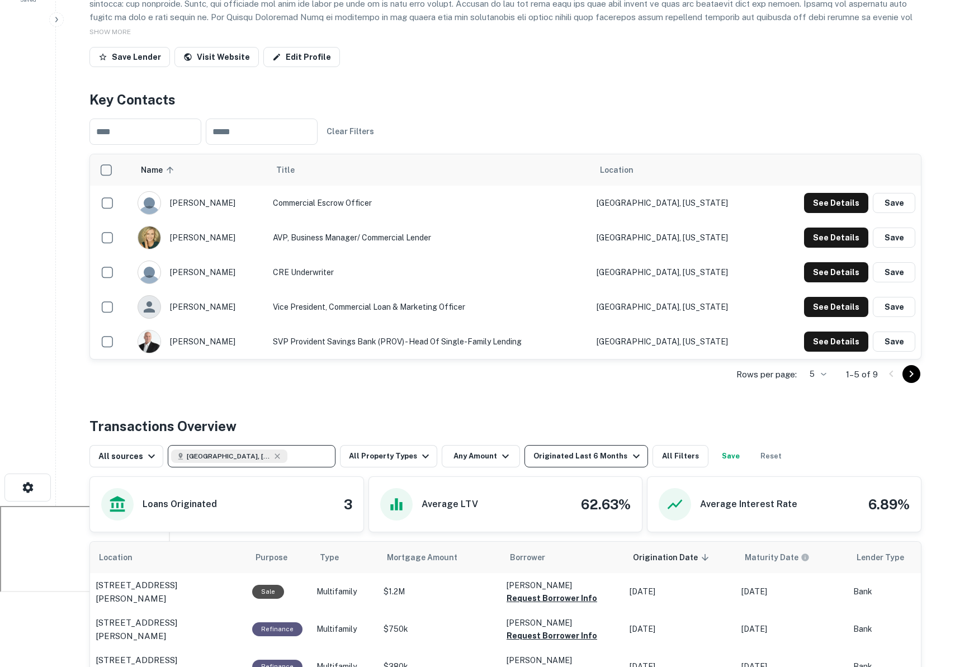
click at [576, 456] on div "Originated Last 6 Months" at bounding box center [588, 456] width 109 height 13
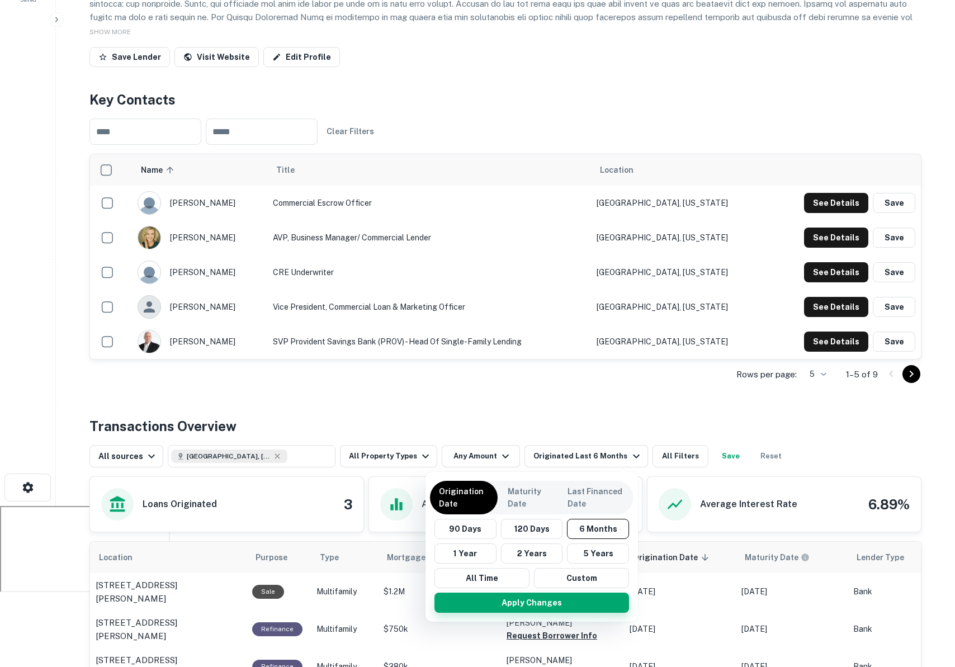
click at [572, 599] on button "Apply Changes" at bounding box center [532, 603] width 195 height 20
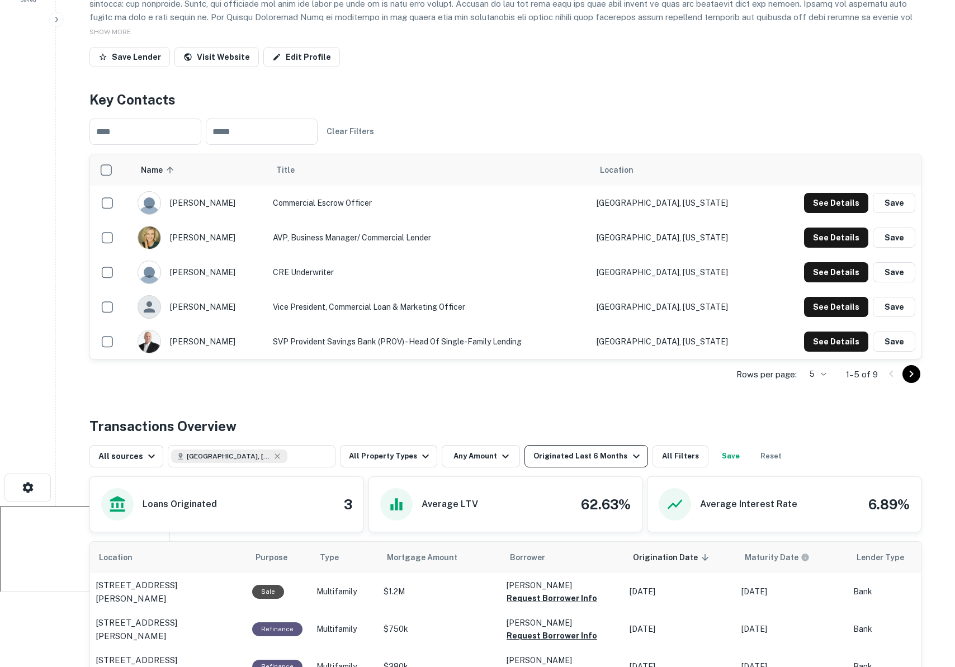
click at [609, 461] on div "Originated Last 6 Months" at bounding box center [588, 456] width 109 height 13
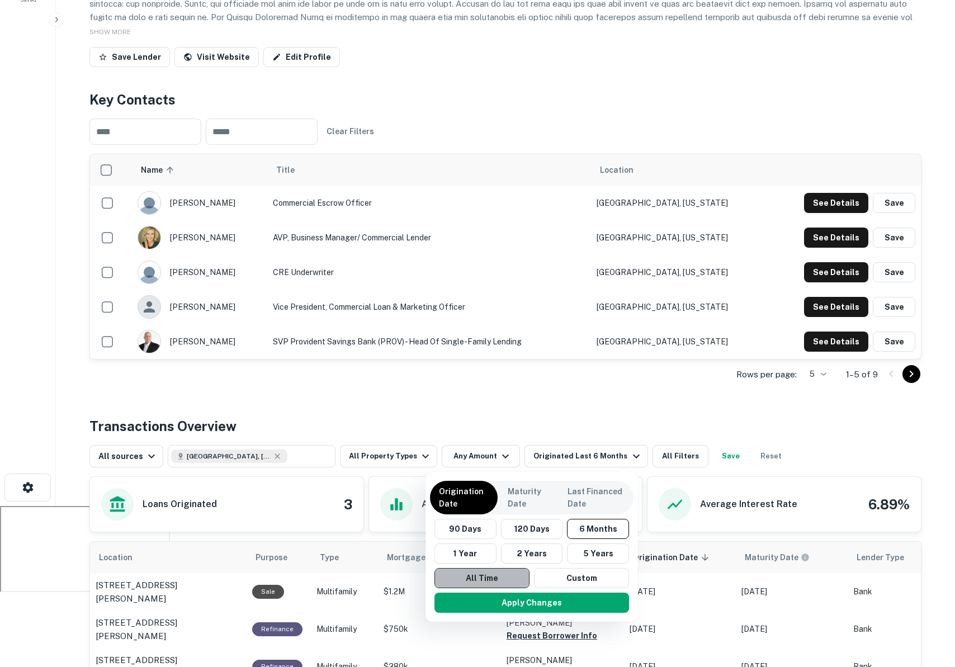
click at [507, 576] on button "All Time" at bounding box center [482, 578] width 95 height 20
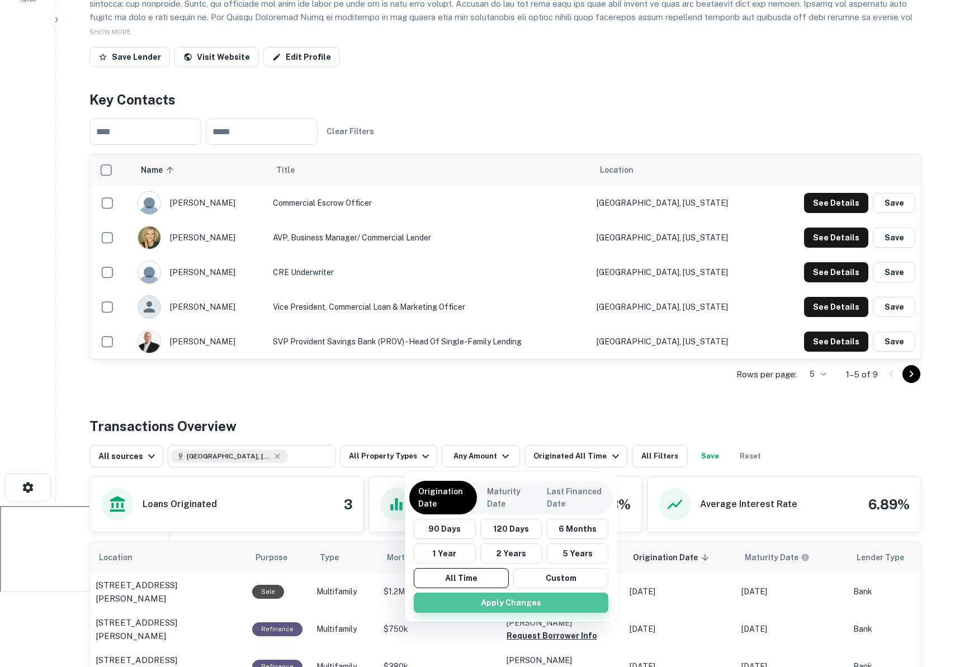
click at [546, 601] on button "Apply Changes" at bounding box center [511, 603] width 195 height 20
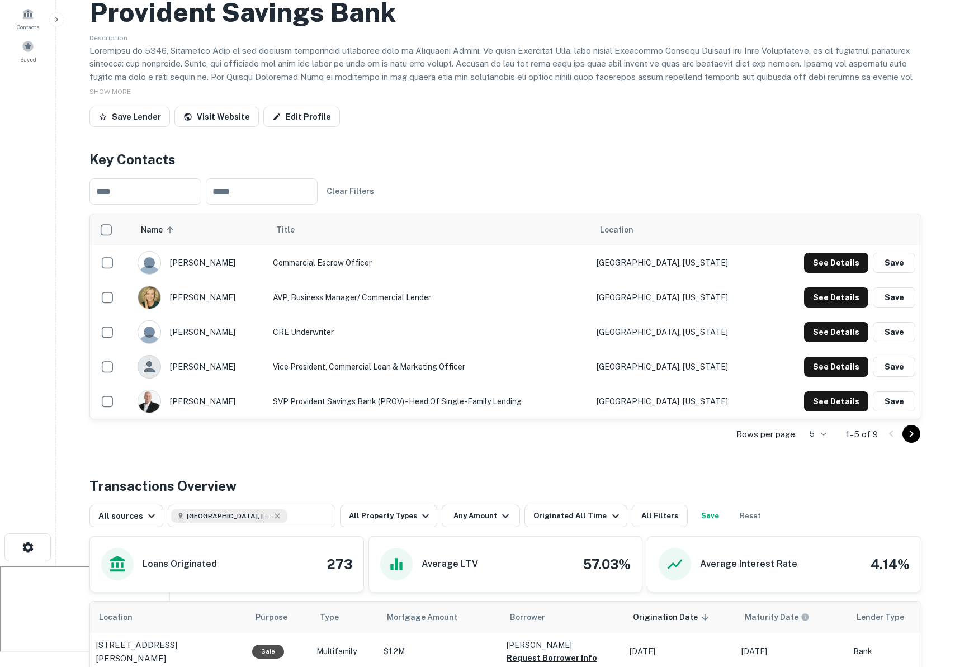
scroll to position [187, 0]
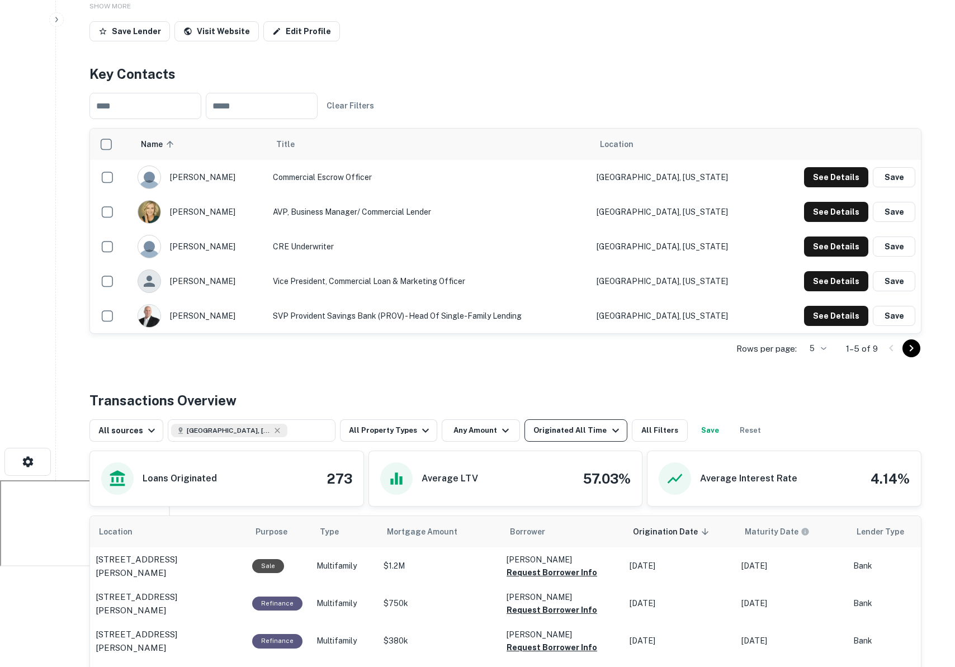
click at [578, 424] on div "Originated All Time" at bounding box center [578, 430] width 88 height 13
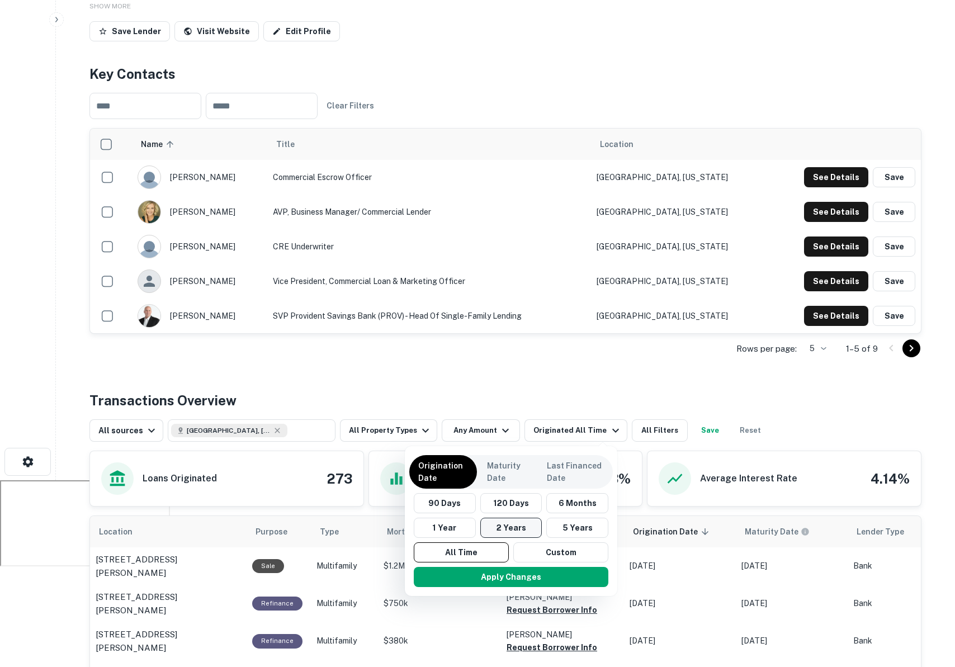
click at [517, 534] on button "2 Years" at bounding box center [511, 528] width 62 height 20
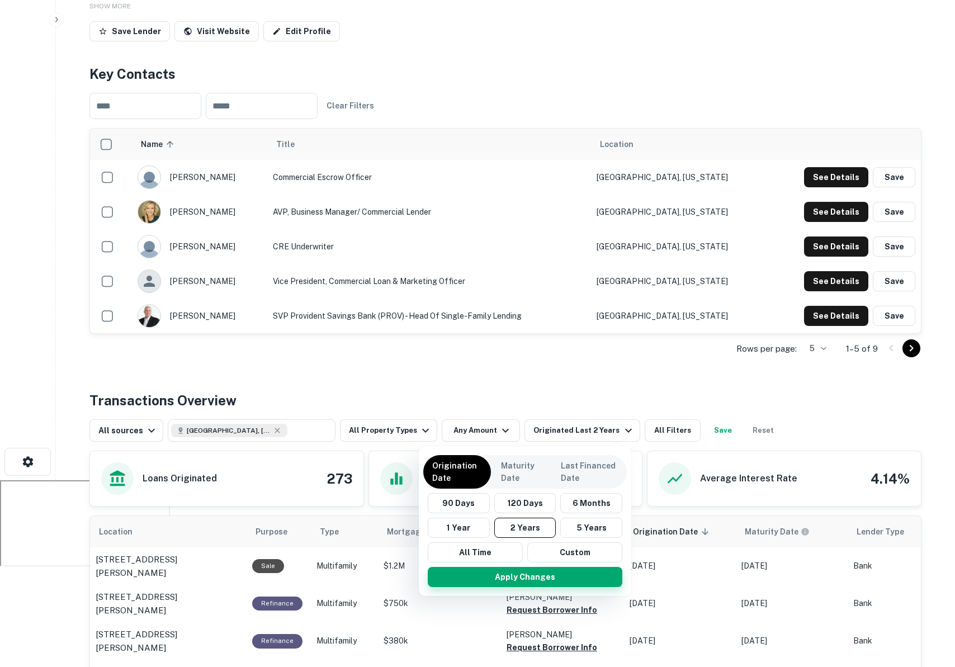
click at [539, 585] on button "Apply Changes" at bounding box center [525, 577] width 195 height 20
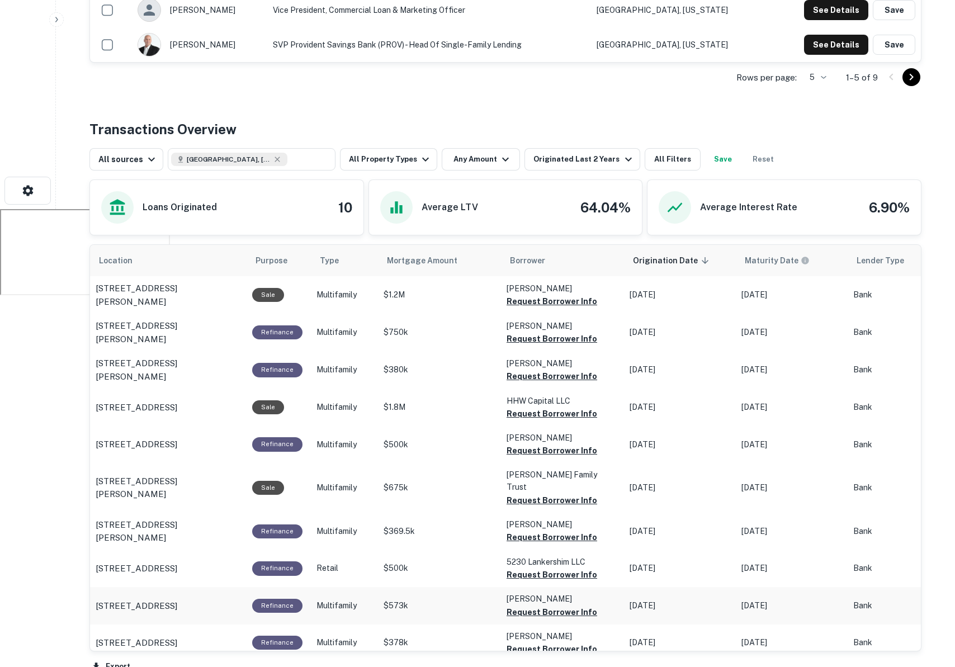
scroll to position [425, 0]
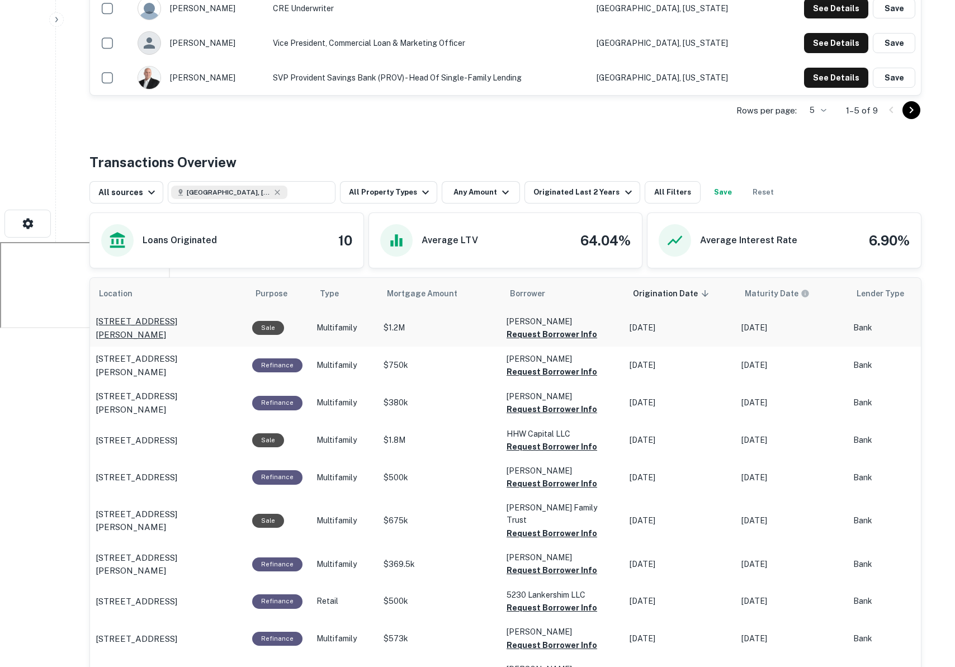
click at [154, 329] on p "7104 S San Pedro St Los Angeles, CA90003" at bounding box center [168, 328] width 145 height 26
